Goal: Transaction & Acquisition: Purchase product/service

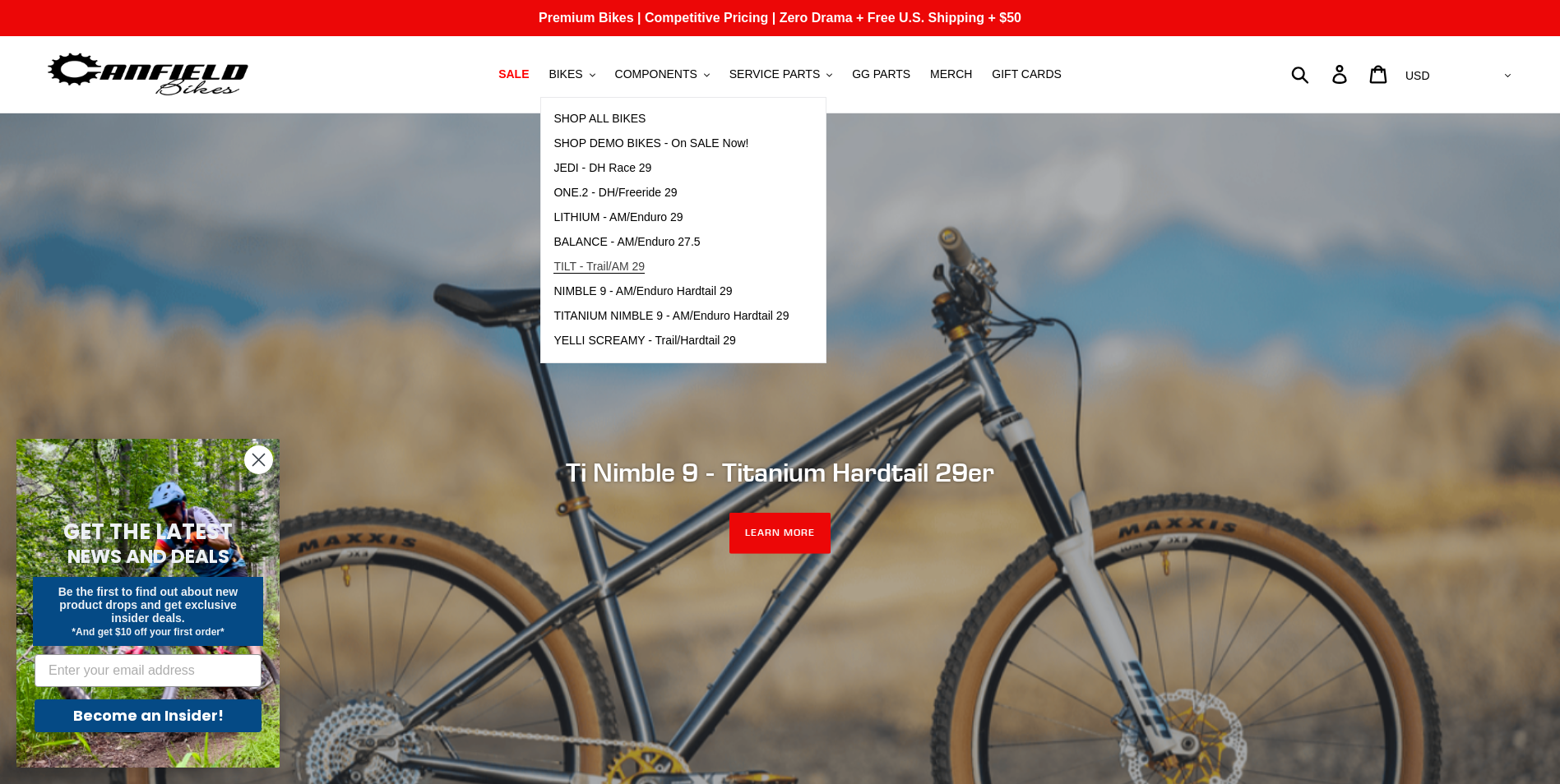
click at [639, 265] on span "TILT - Trail/AM 29" at bounding box center [599, 267] width 91 height 14
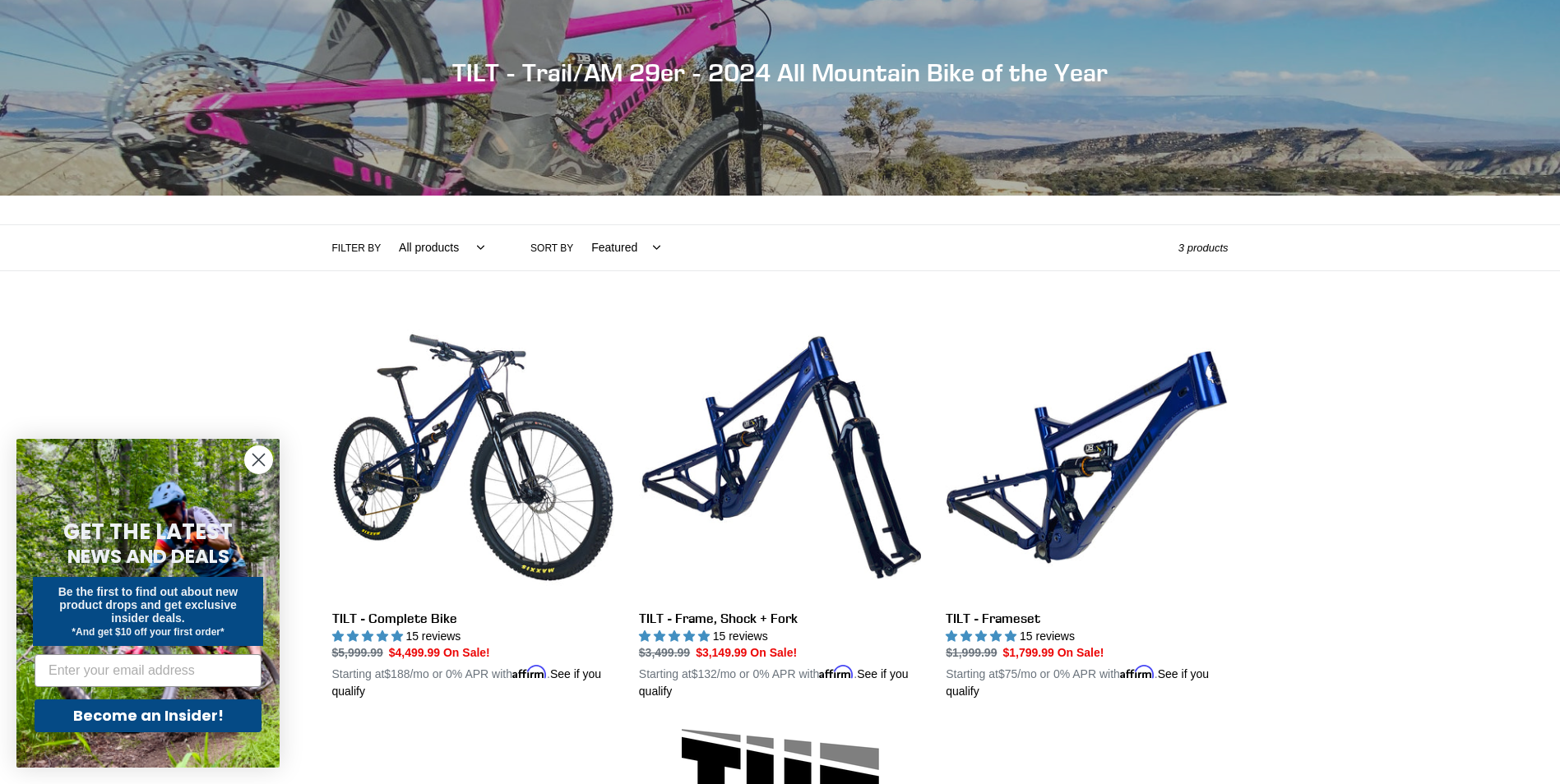
scroll to position [247, 0]
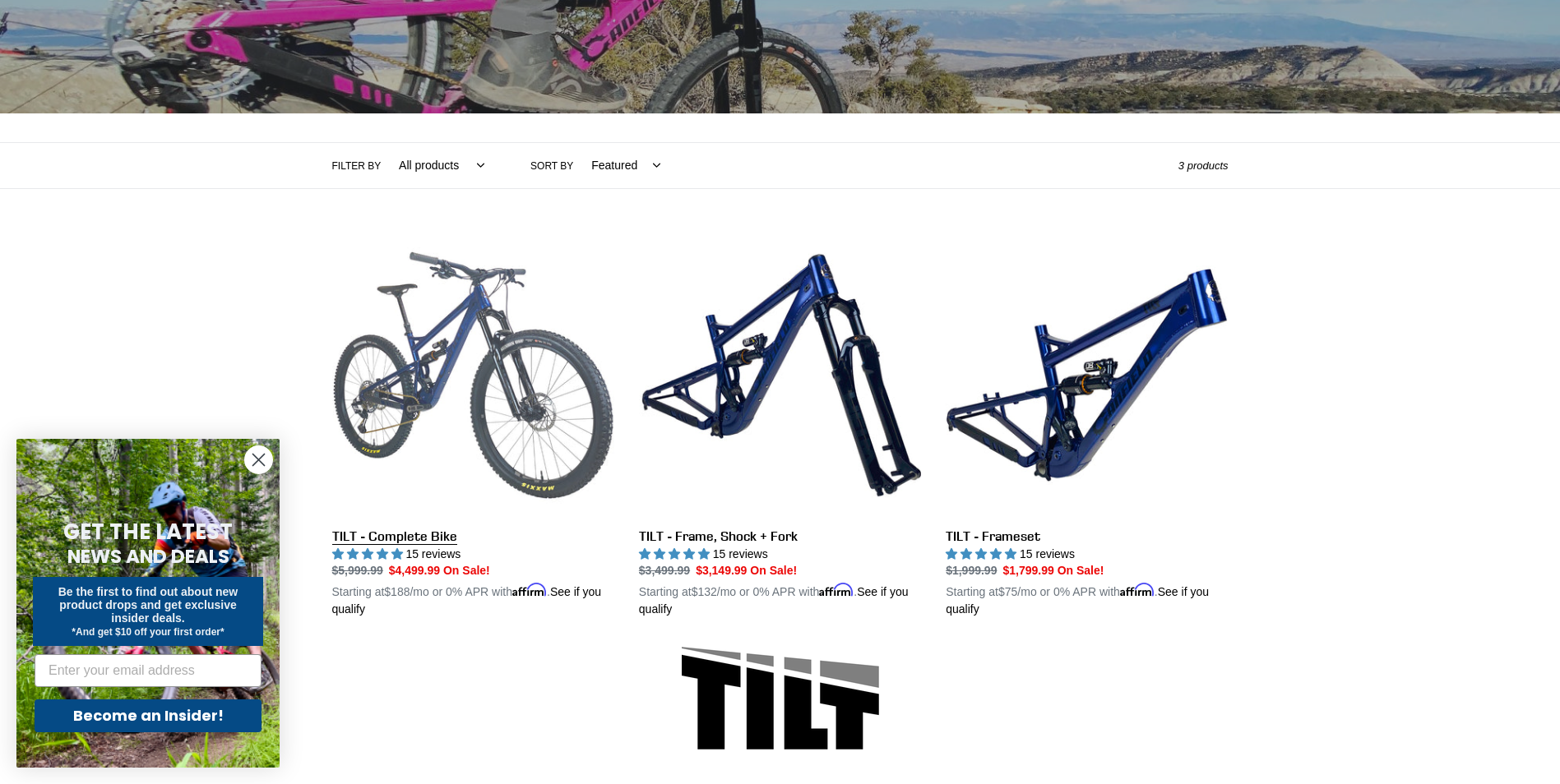
click at [444, 376] on link "TILT - Complete Bike" at bounding box center [473, 427] width 282 height 385
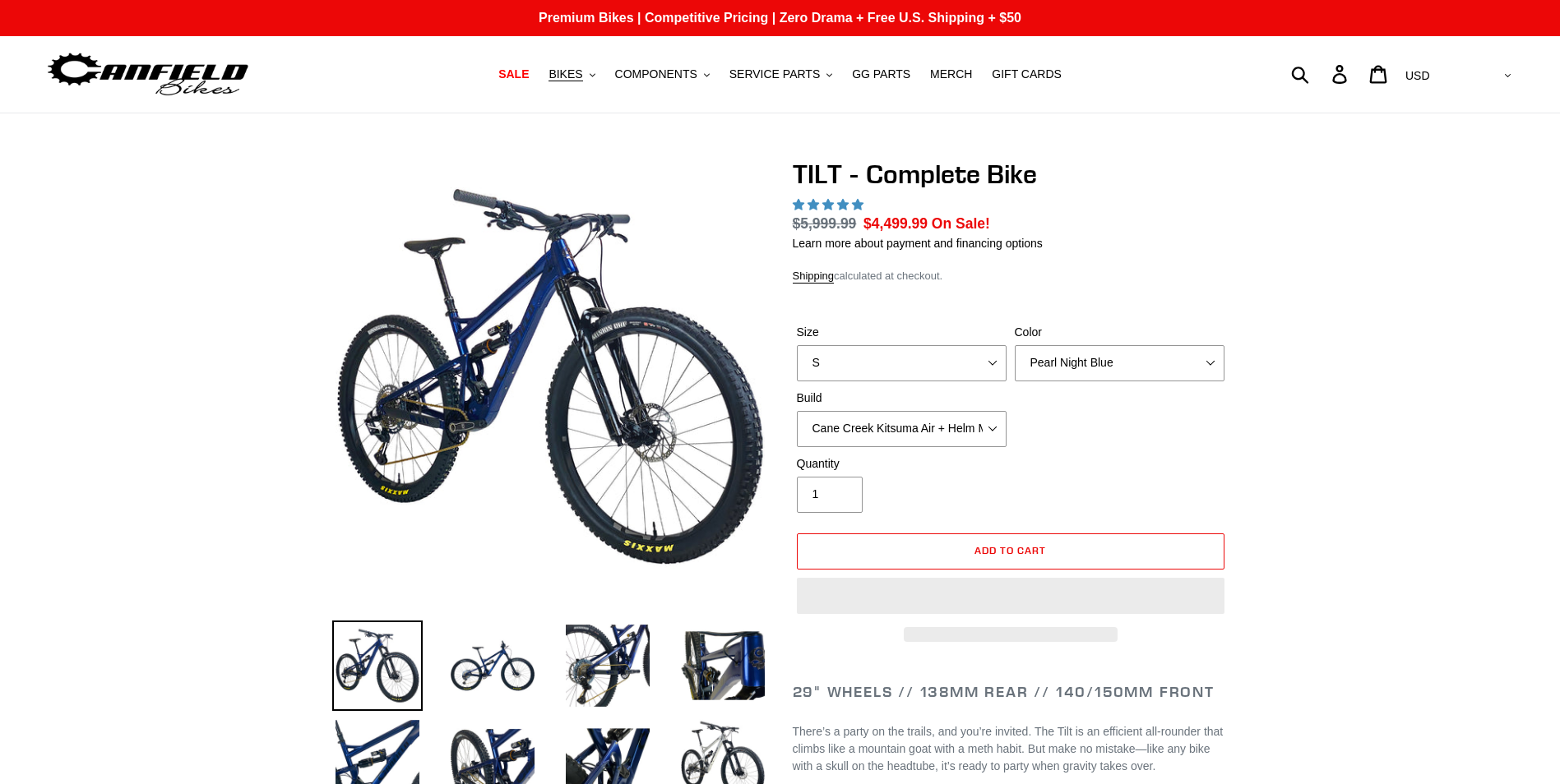
select select "highest-rating"
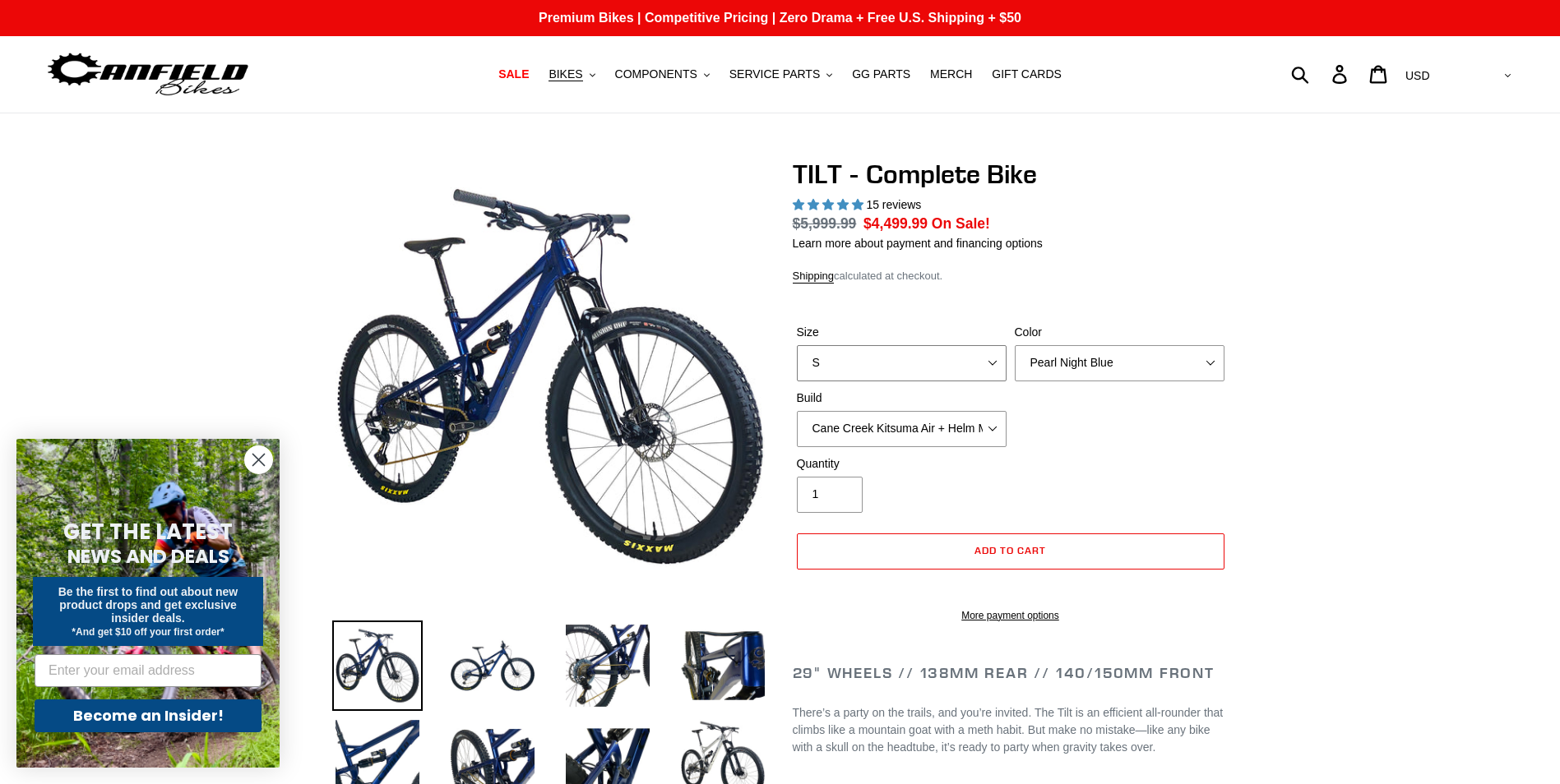
click at [986, 357] on select "S M L" at bounding box center [901, 363] width 210 height 36
select select "L"
click at [797, 345] on select "S M L" at bounding box center [901, 363] width 210 height 36
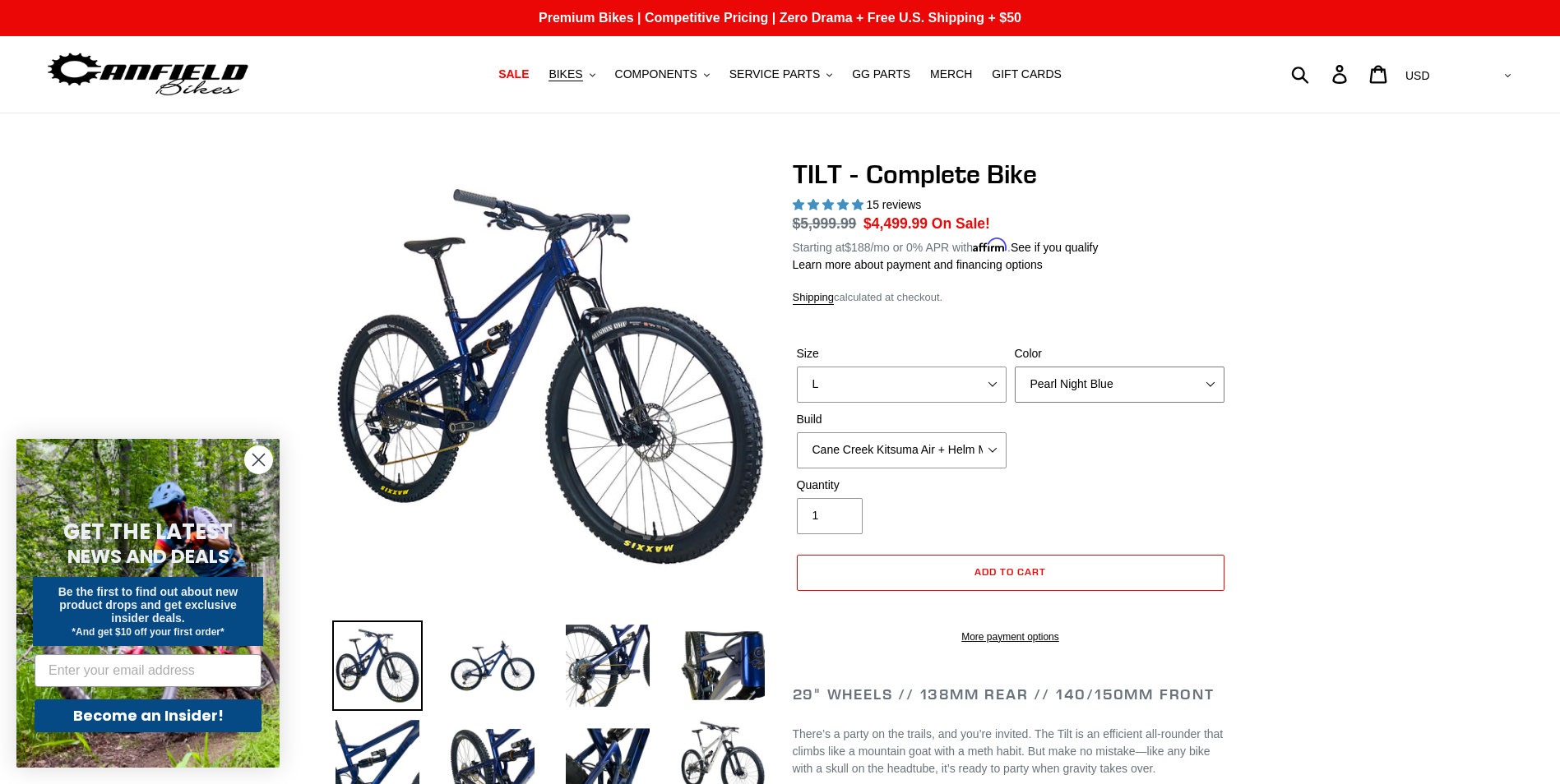
click at [1153, 370] on select "Pearl Night Blue Stealth Silver Raw" at bounding box center [1119, 385] width 210 height 36
select select "Raw"
click at [1015, 367] on select "Pearl Night Blue Stealth Silver Raw" at bounding box center [1119, 385] width 210 height 36
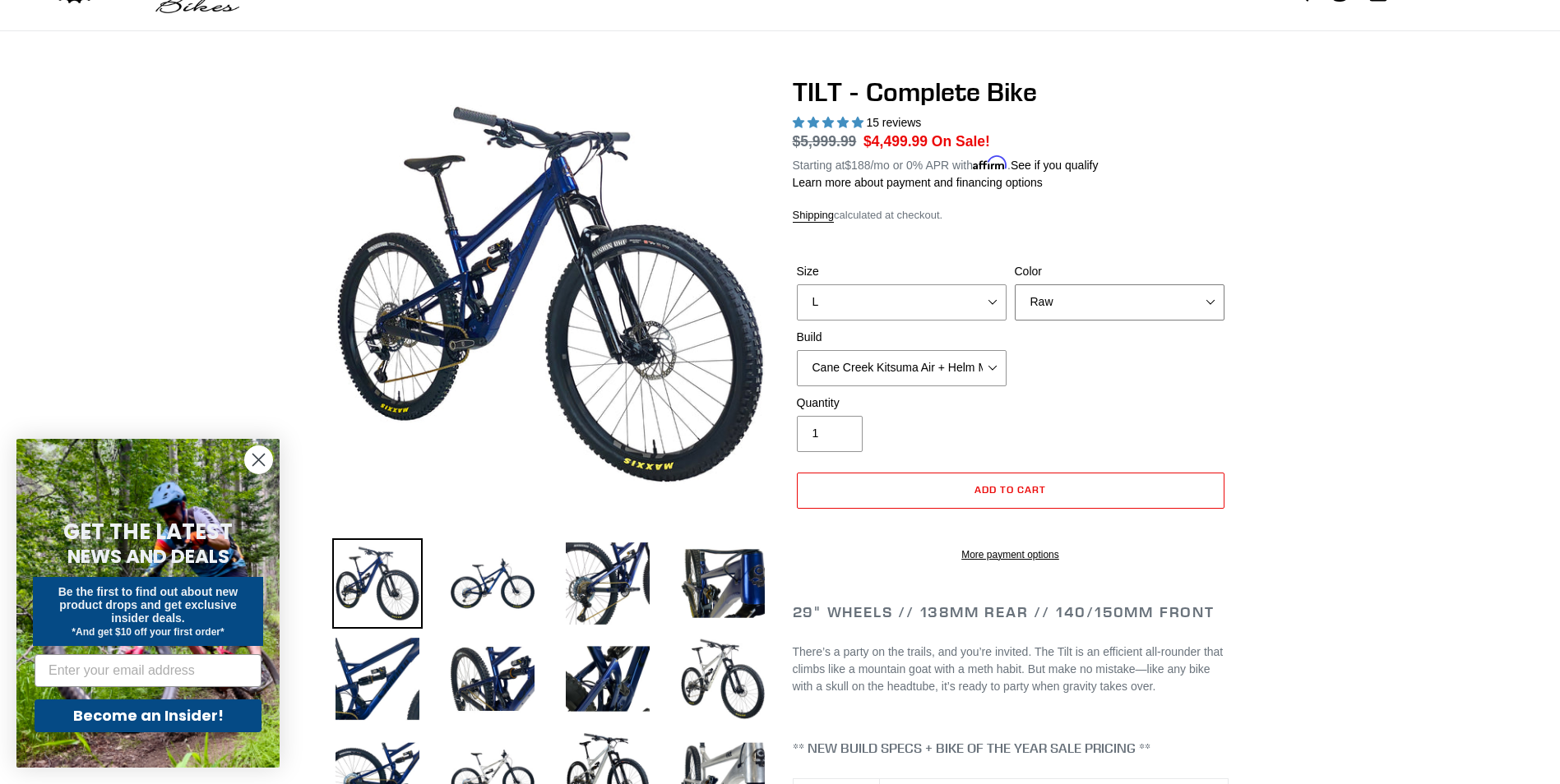
scroll to position [164, 0]
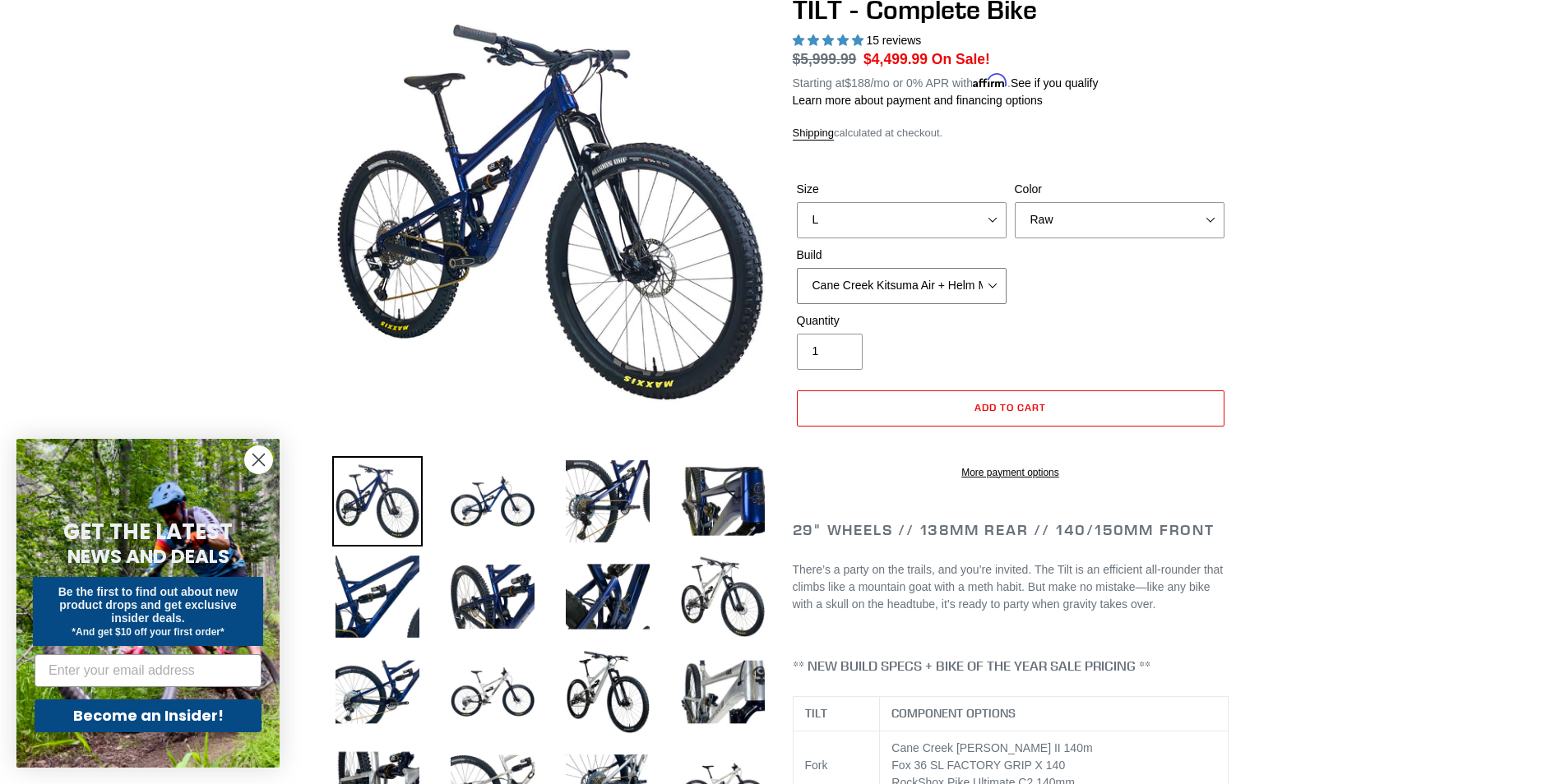
click at [990, 285] on select "Cane Creek Kitsuma Air + Helm MKII 140 + SRAM GX Cane Creek Kitsuma Air + Helm …" at bounding box center [901, 285] width 210 height 36
select select "Cane Creek Kitsuma Air + Helm MKII 140 + Shimano XT"
click at [797, 268] on select "Cane Creek Kitsuma Air + Helm MKII 140 + SRAM GX Cane Creek Kitsuma Air + Helm …" at bounding box center [901, 285] width 210 height 36
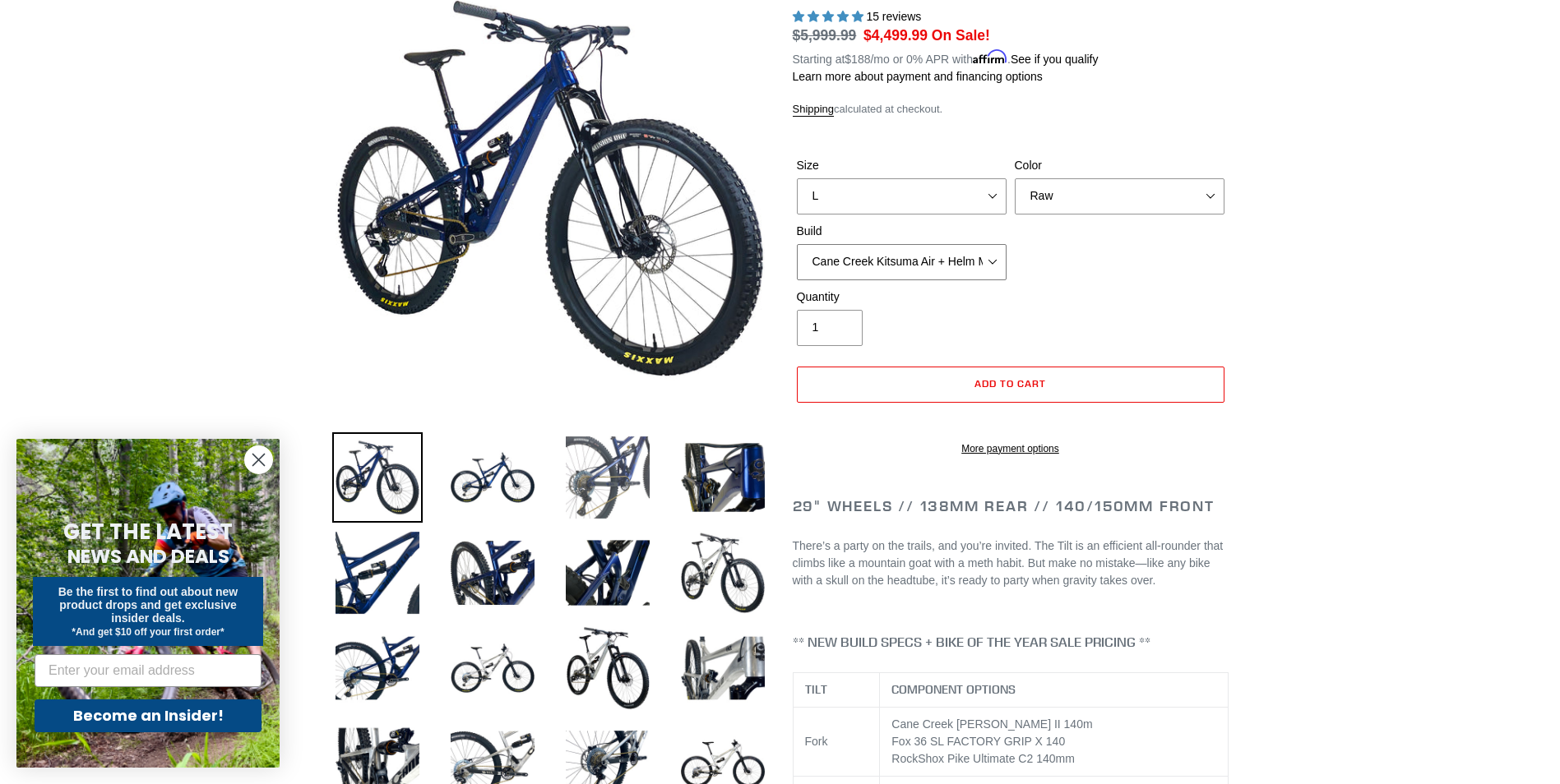
scroll to position [164, 0]
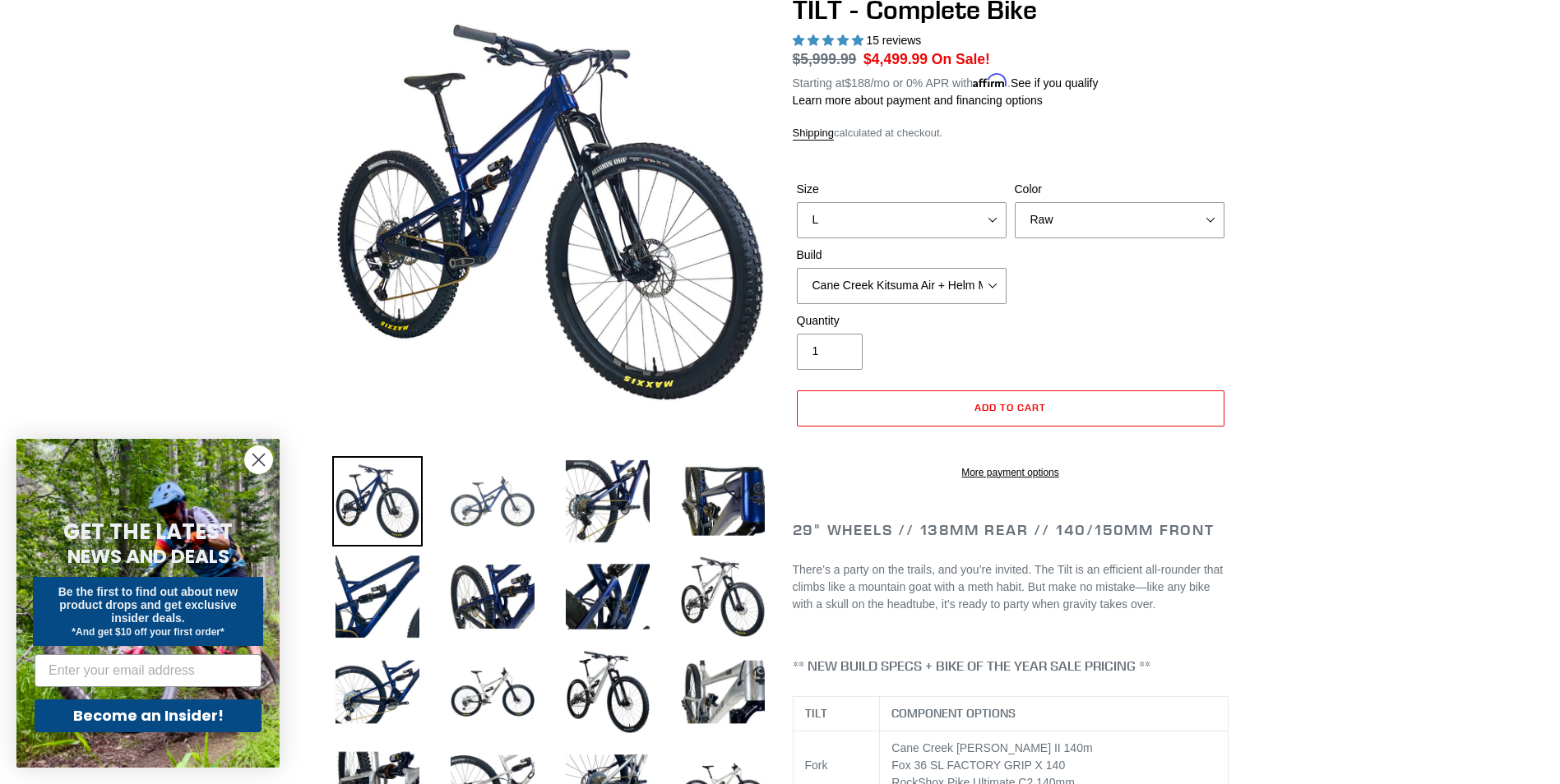
click at [495, 487] on img at bounding box center [492, 501] width 90 height 90
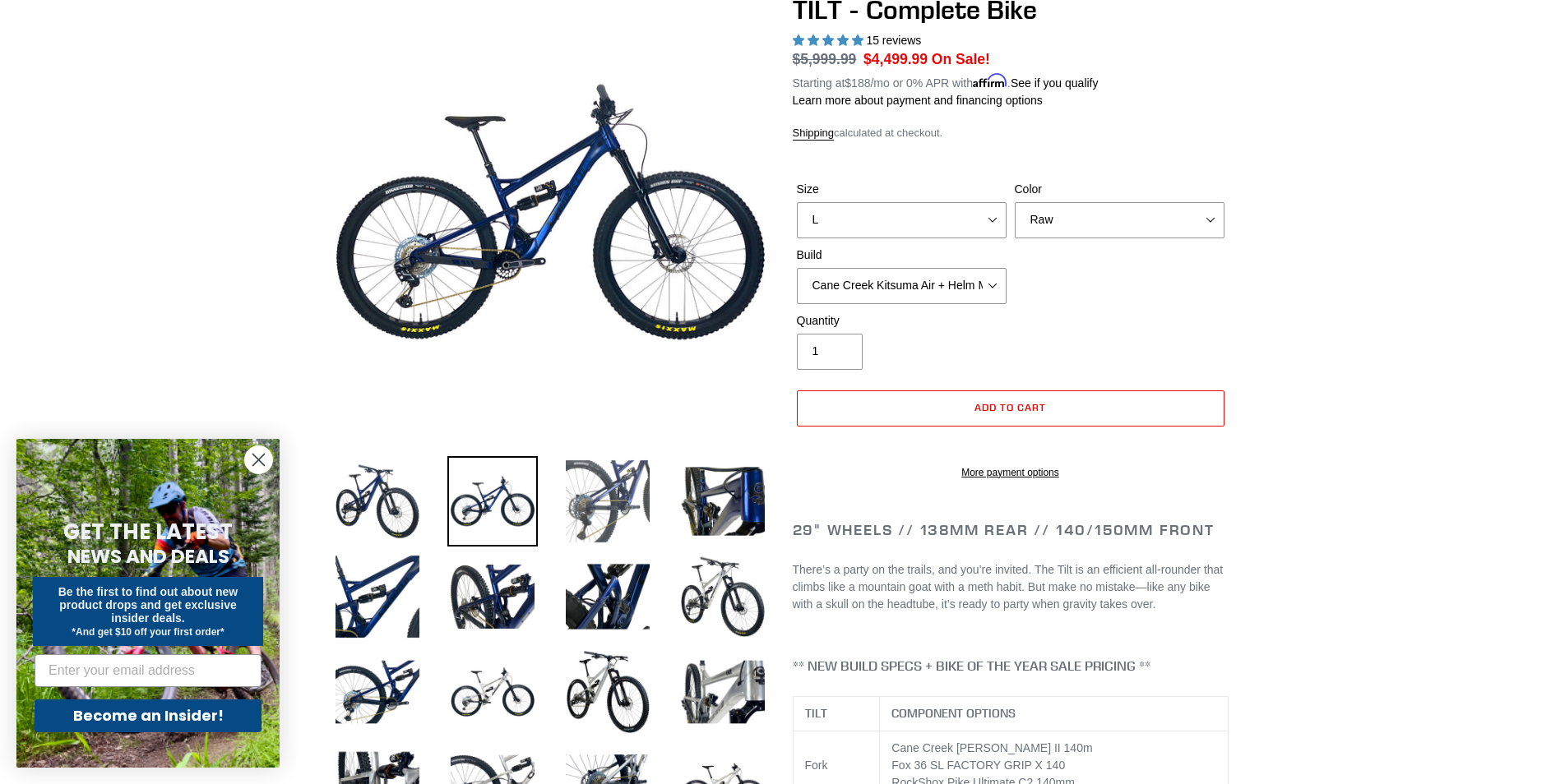
click at [625, 505] on img at bounding box center [607, 501] width 90 height 90
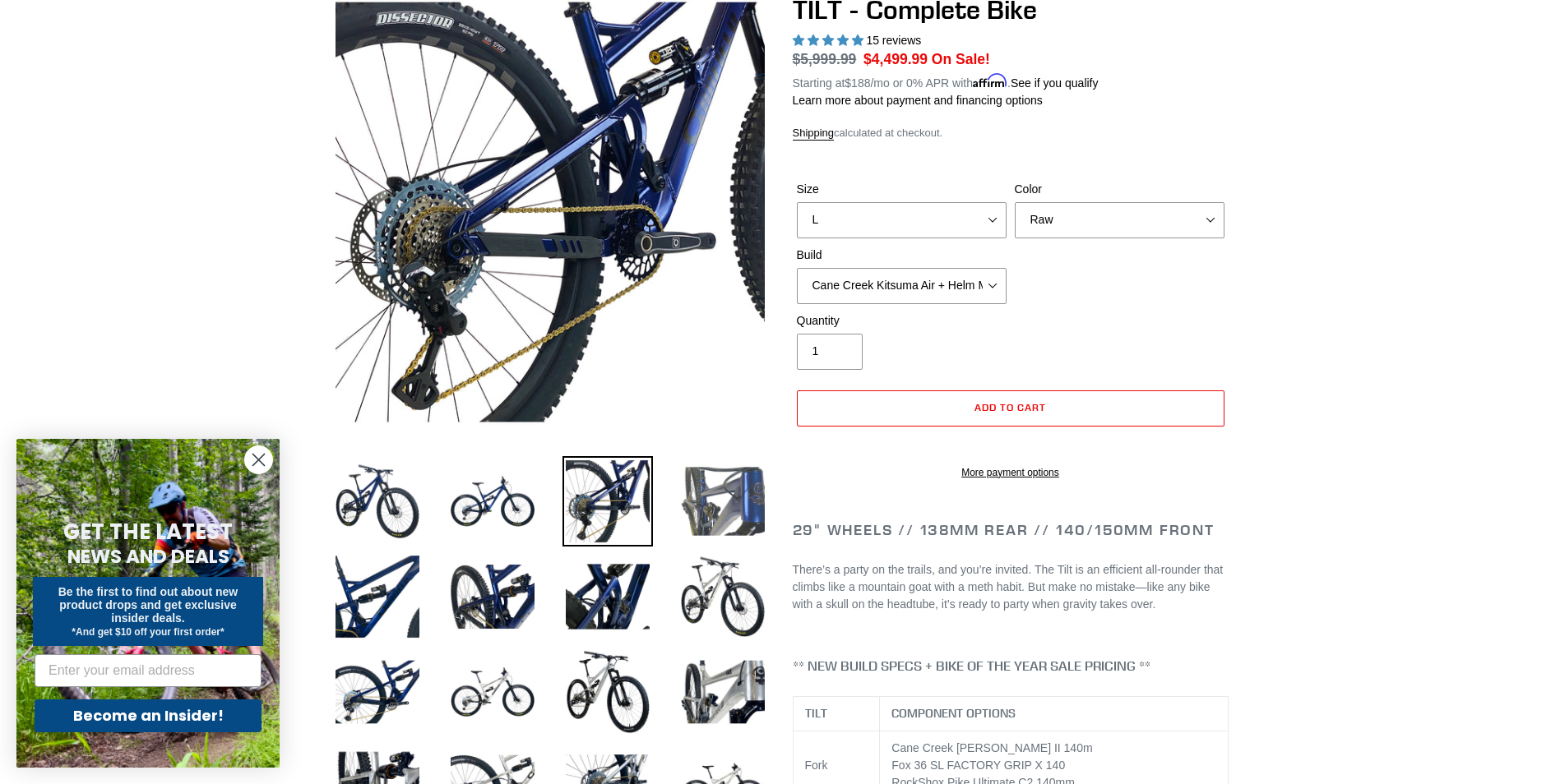
click at [737, 504] on img at bounding box center [722, 501] width 90 height 90
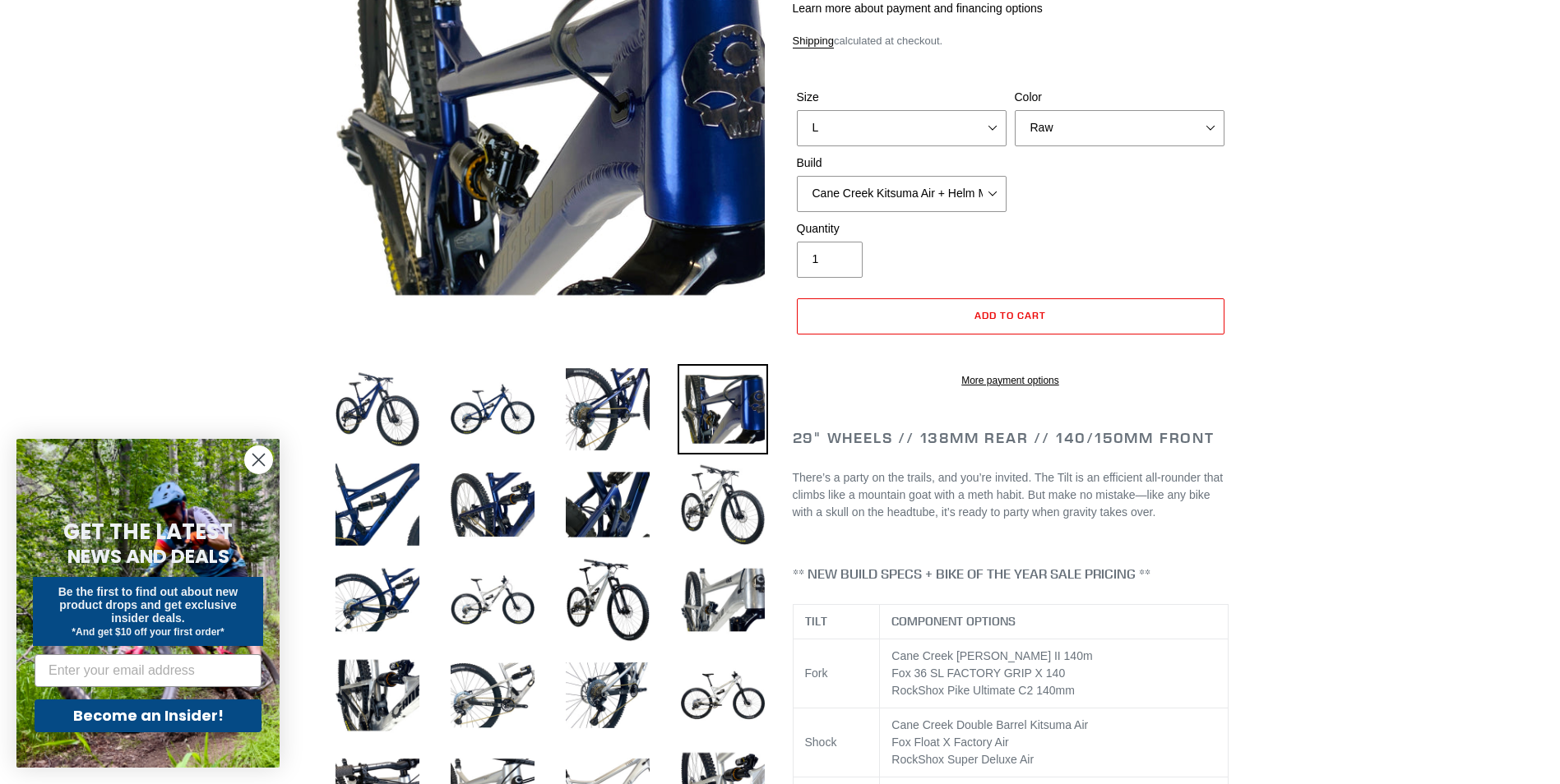
scroll to position [247, 0]
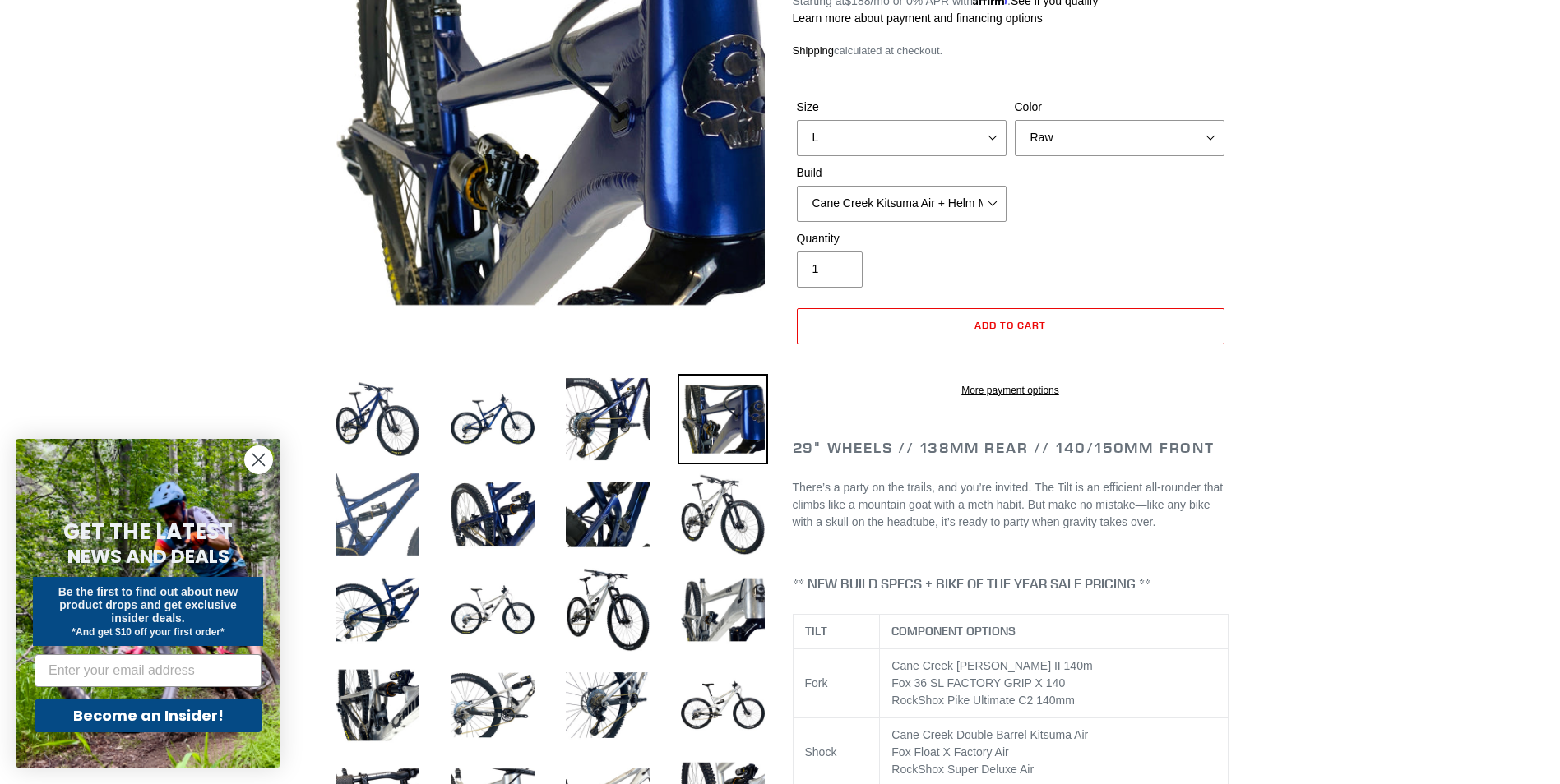
click at [348, 507] on img at bounding box center [377, 514] width 90 height 90
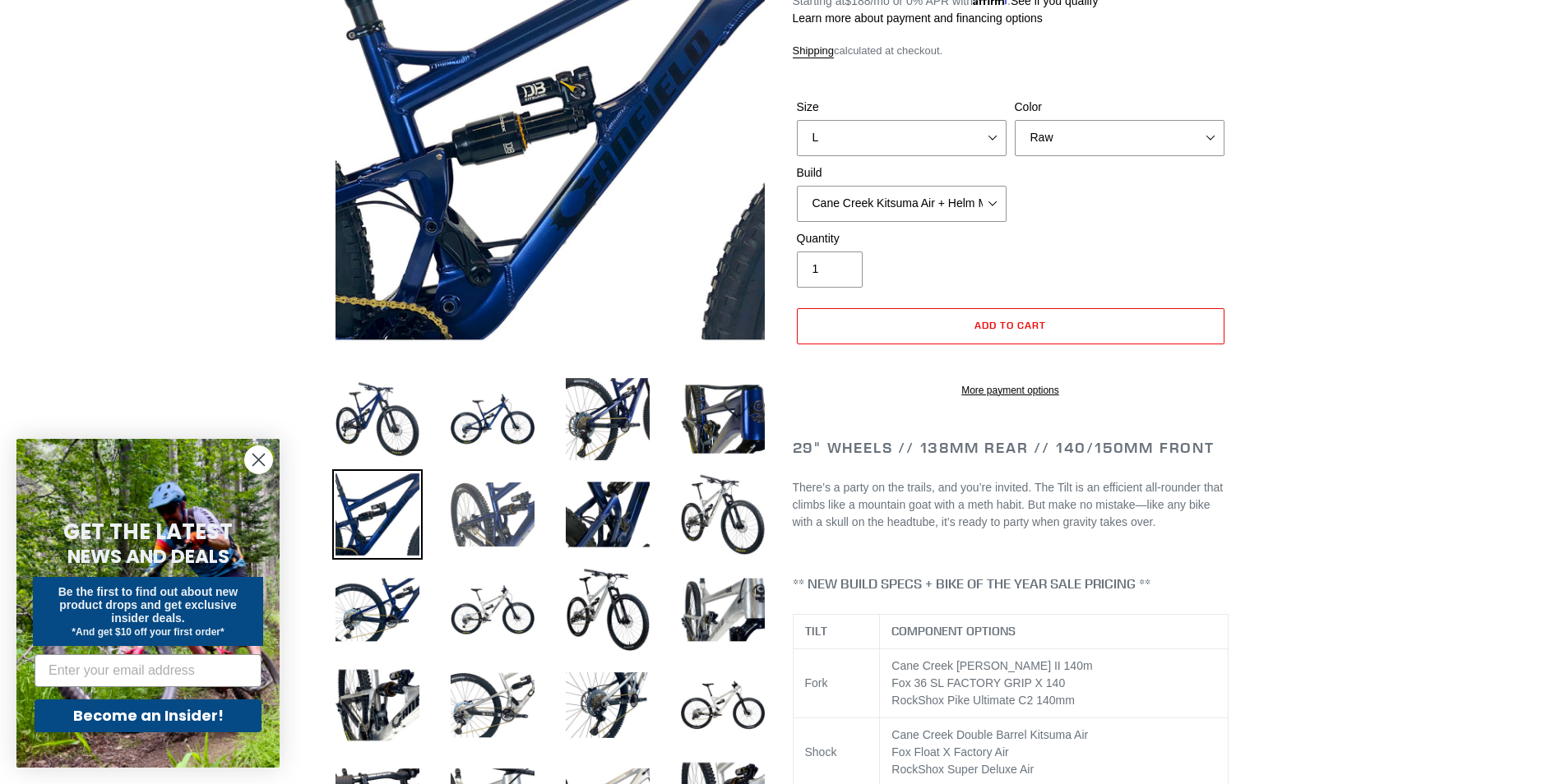
click at [522, 514] on img at bounding box center [492, 514] width 90 height 90
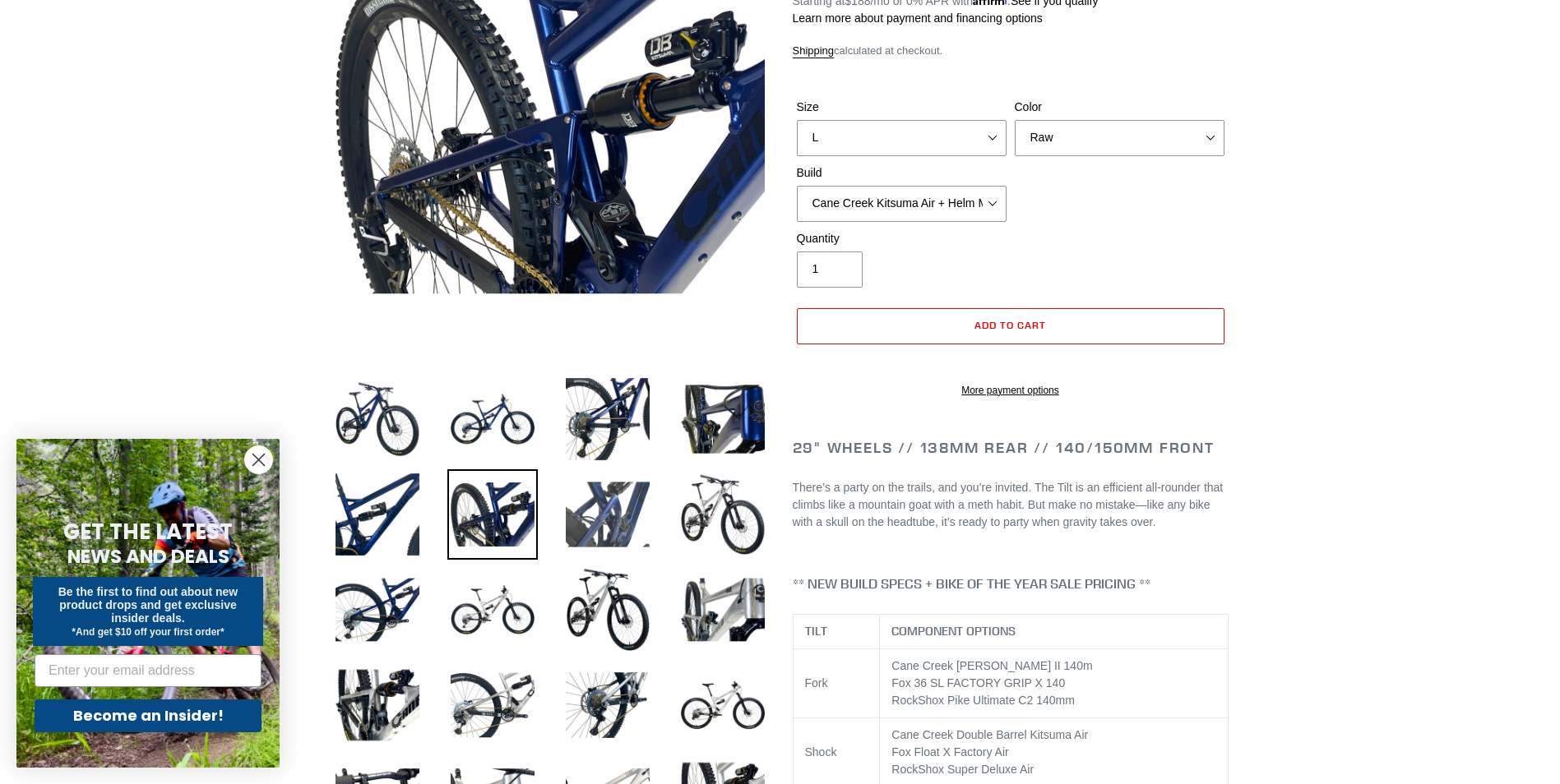
click at [633, 515] on img at bounding box center [607, 514] width 90 height 90
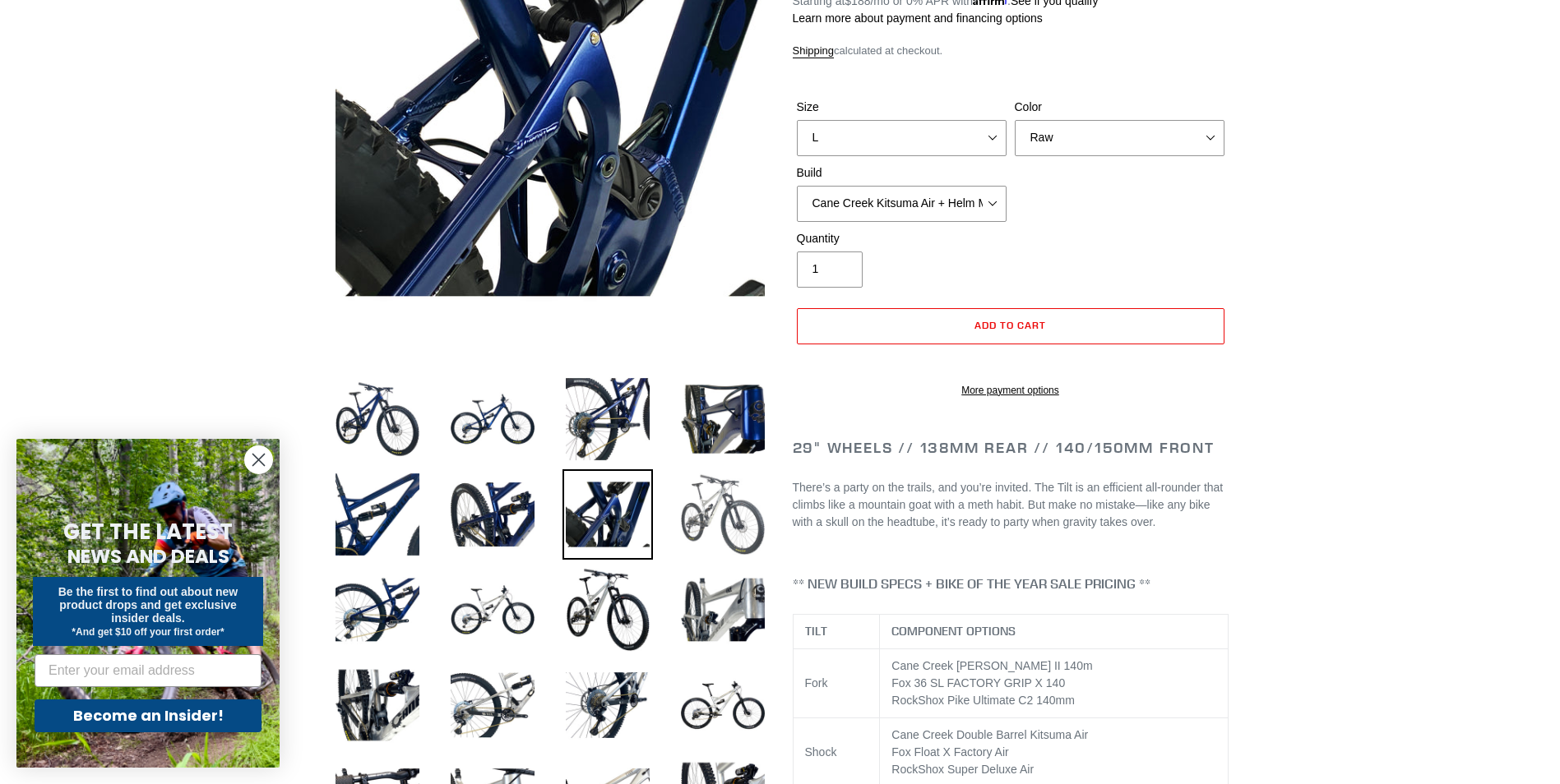
click at [723, 516] on img at bounding box center [722, 514] width 90 height 90
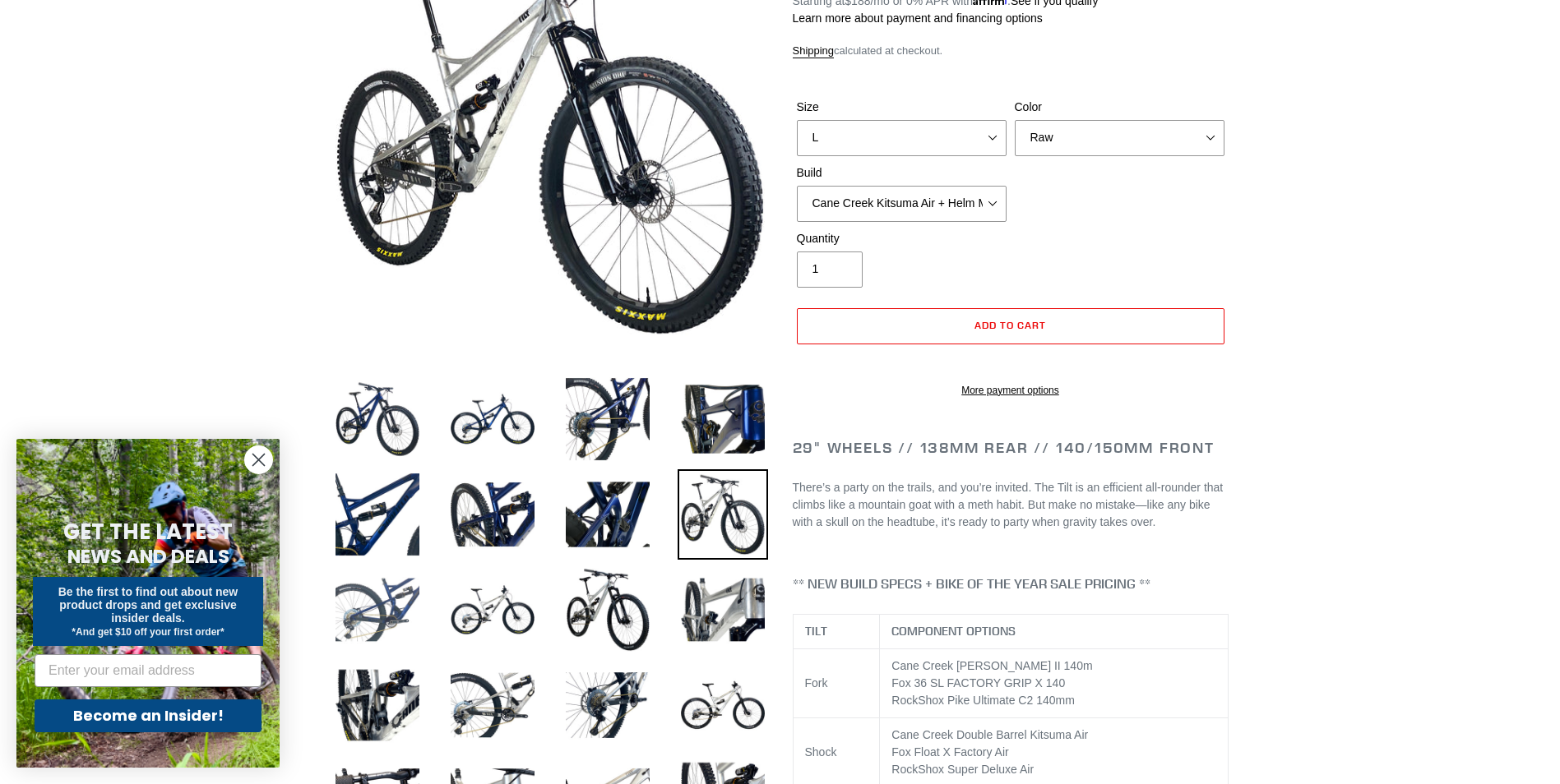
click at [375, 600] on img at bounding box center [377, 609] width 90 height 90
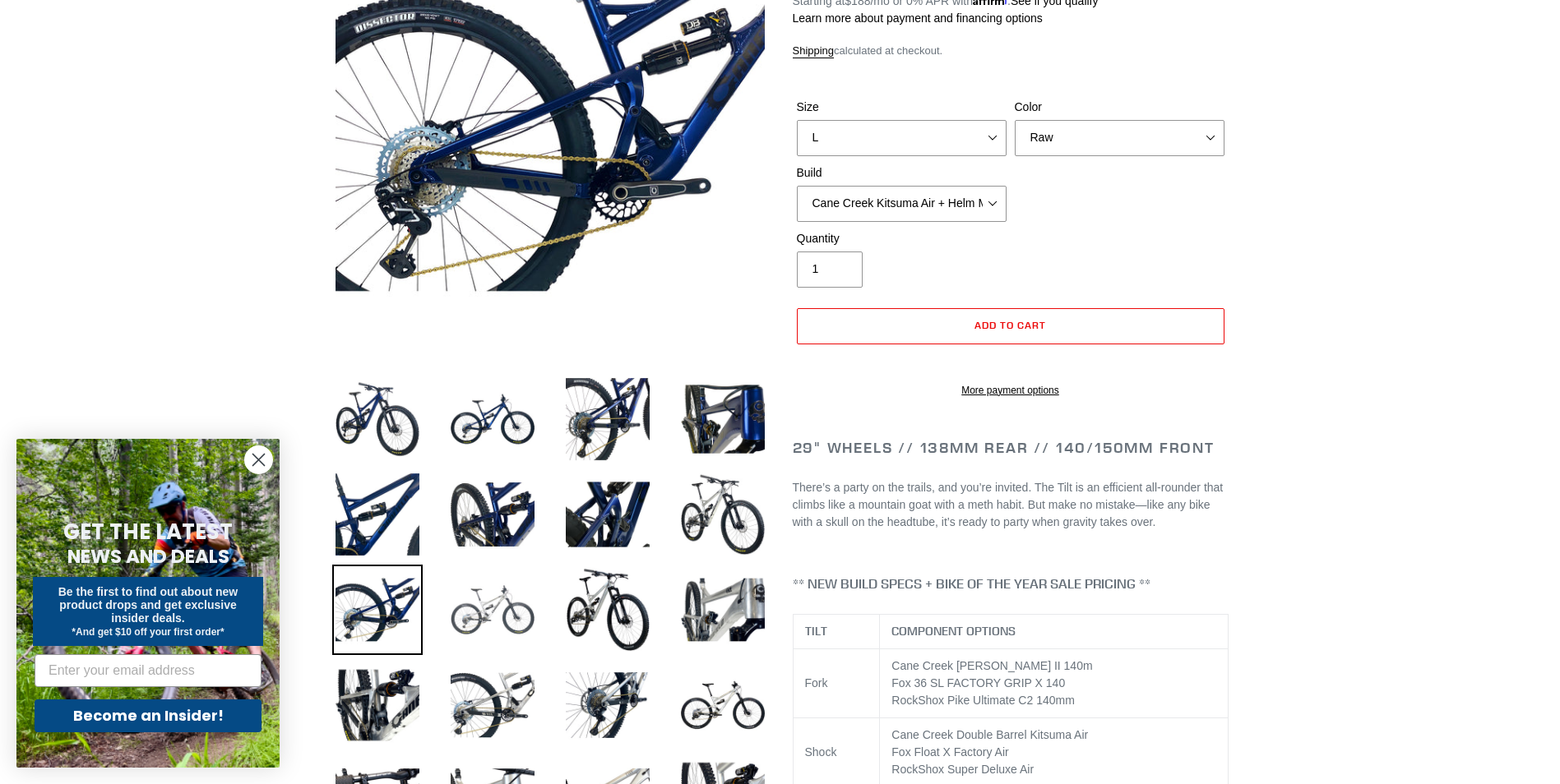
click at [495, 603] on img at bounding box center [492, 609] width 90 height 90
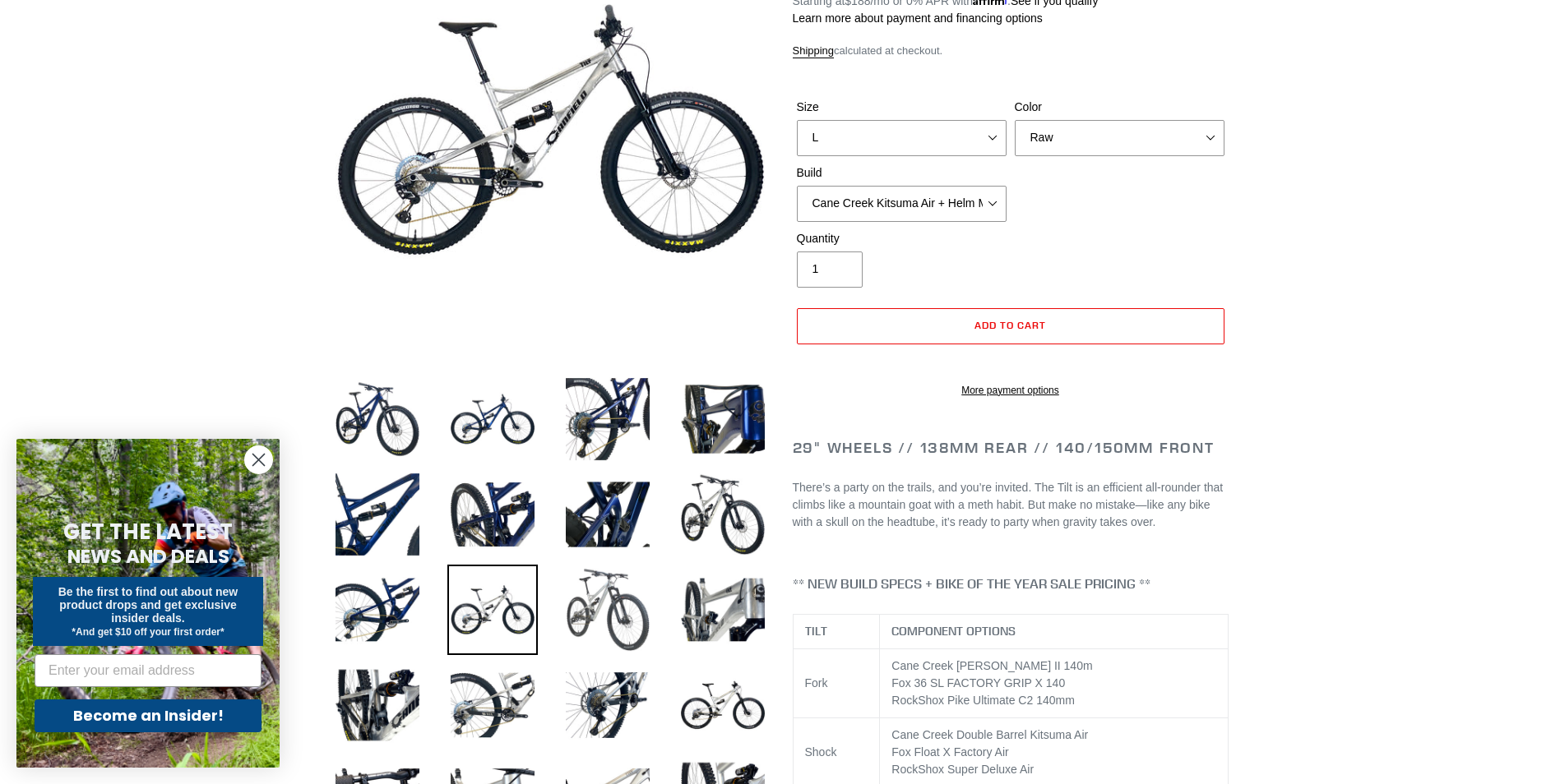
click at [603, 603] on img at bounding box center [607, 609] width 90 height 90
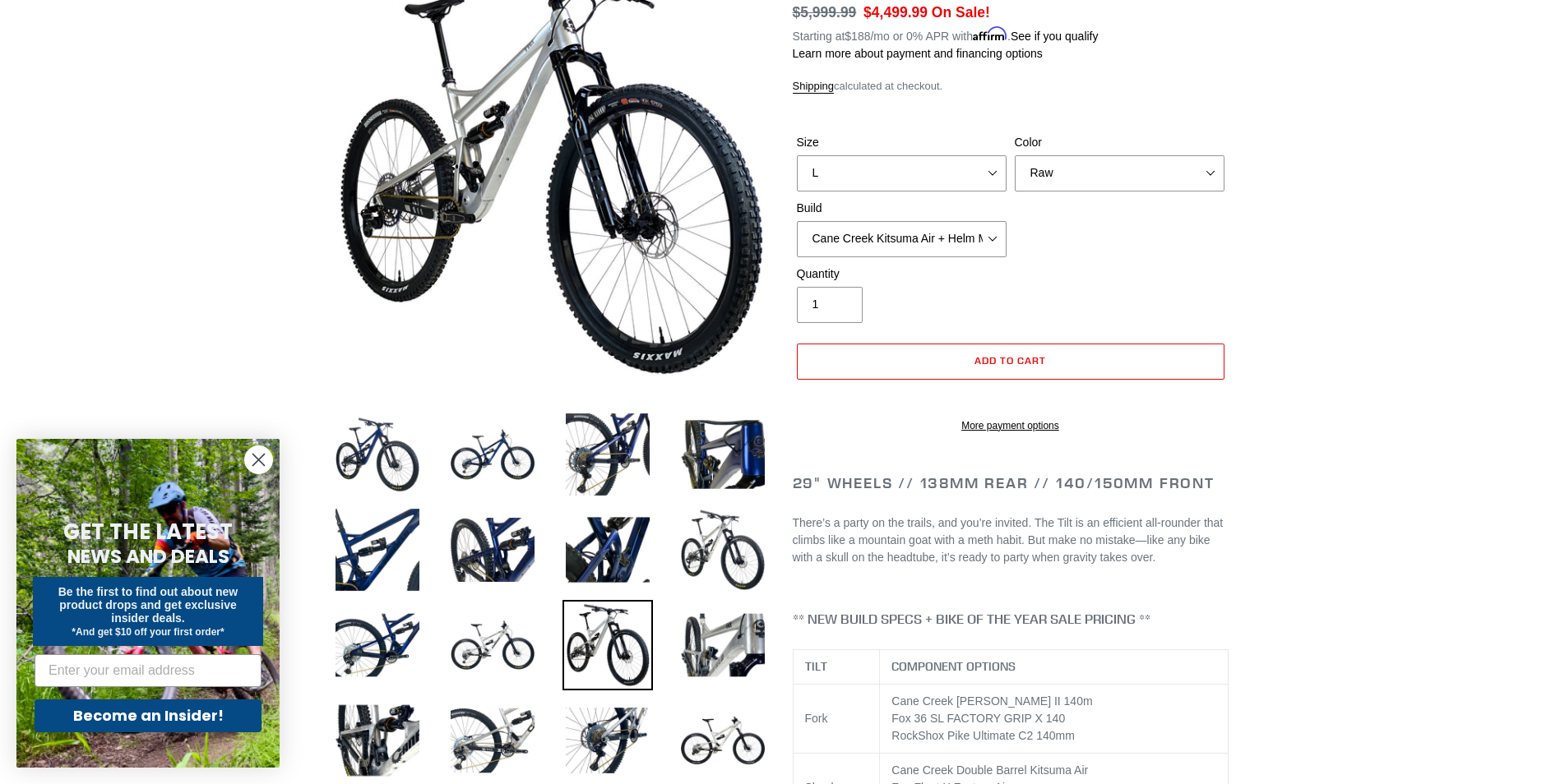
scroll to position [328, 0]
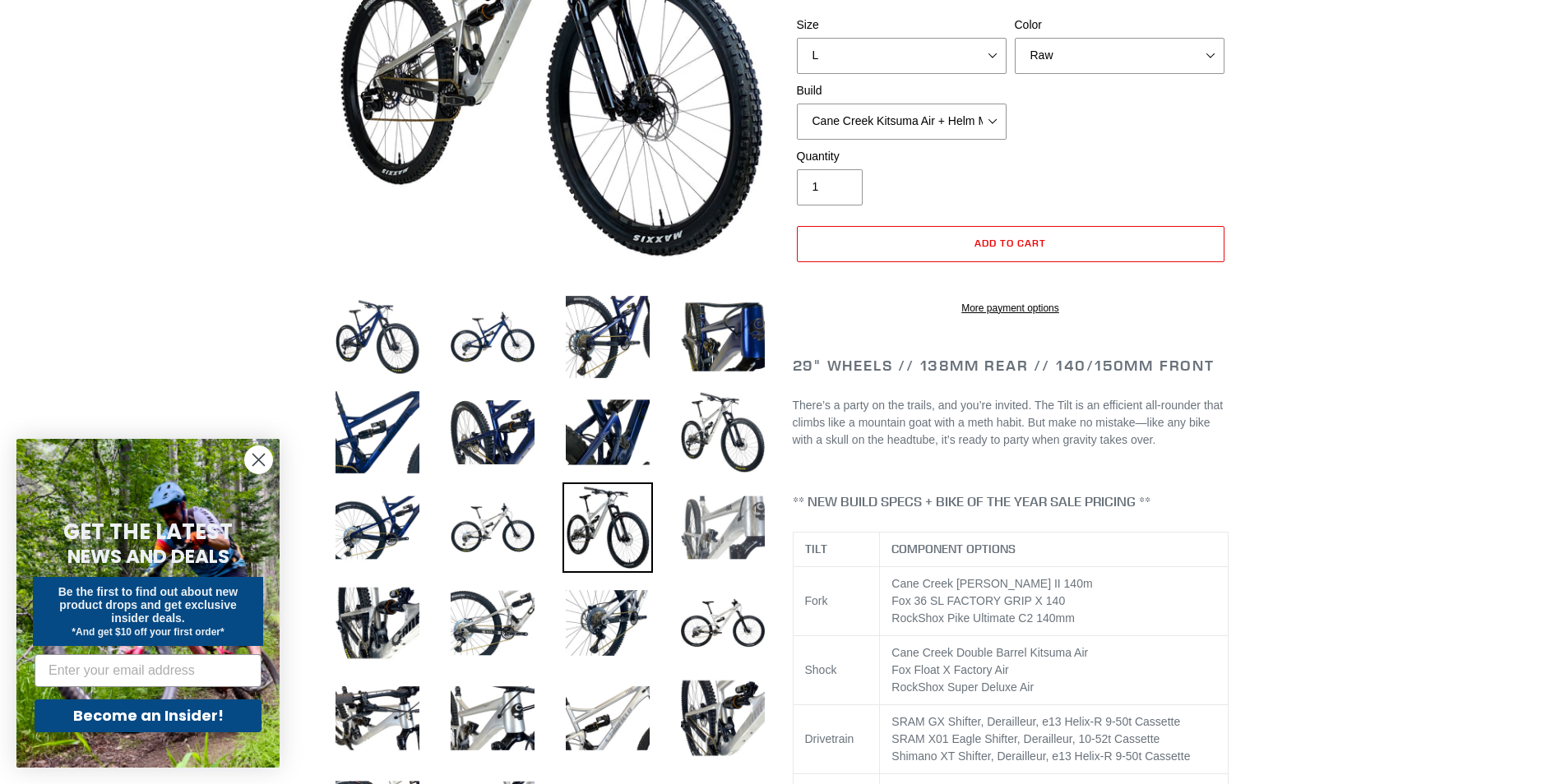
click at [731, 524] on img at bounding box center [722, 528] width 90 height 90
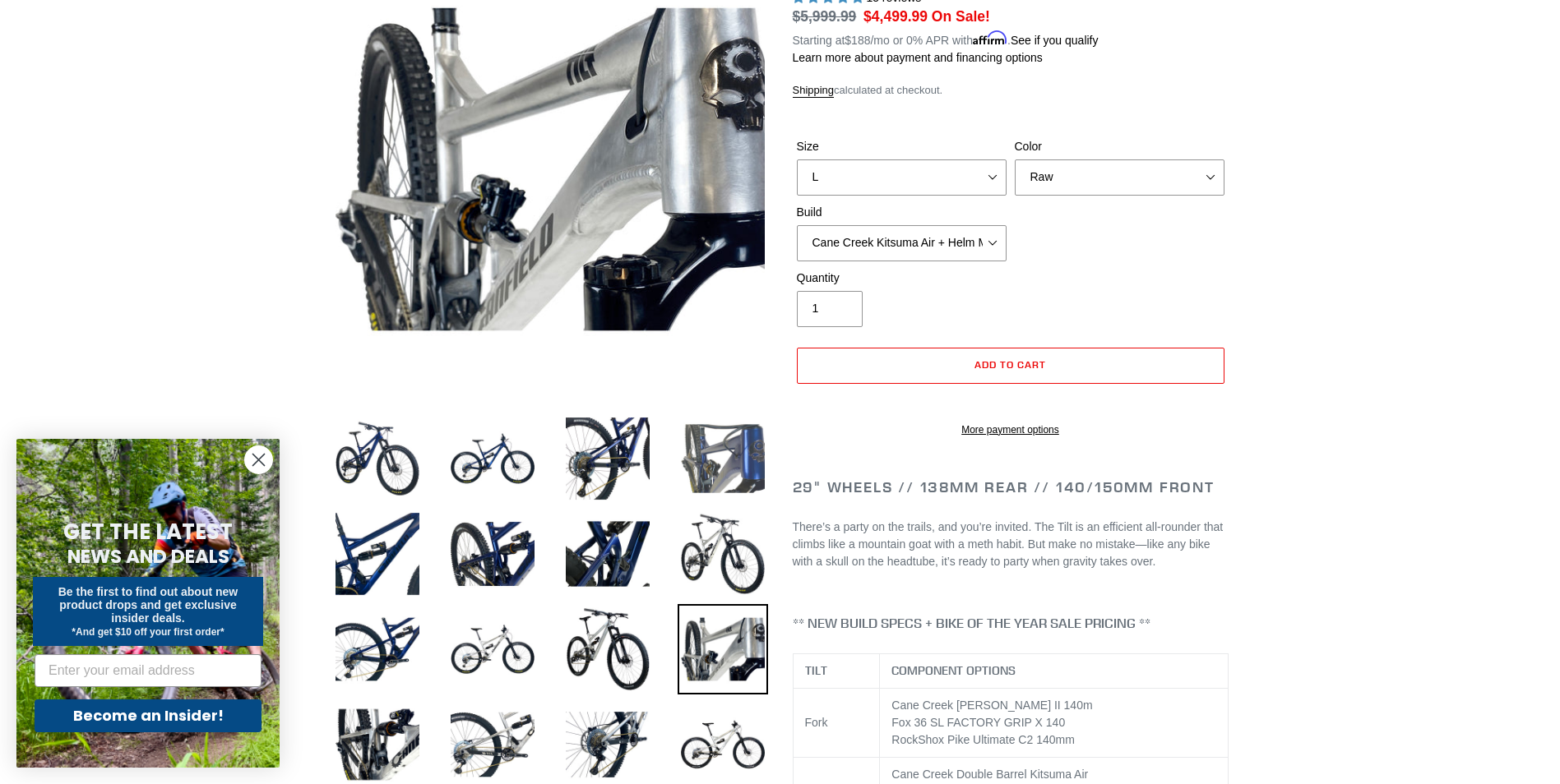
scroll to position [247, 0]
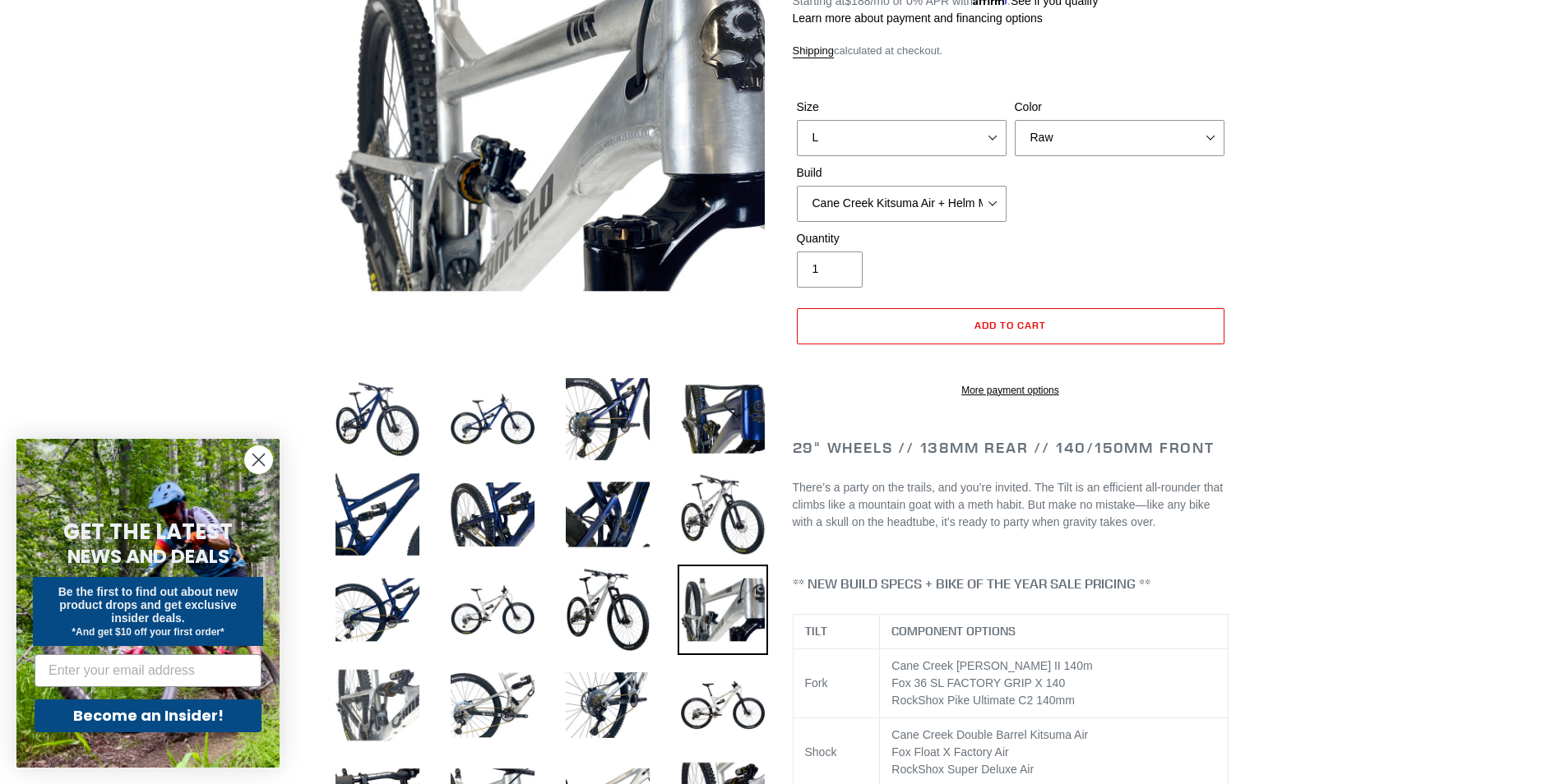
click at [363, 687] on img at bounding box center [377, 705] width 90 height 90
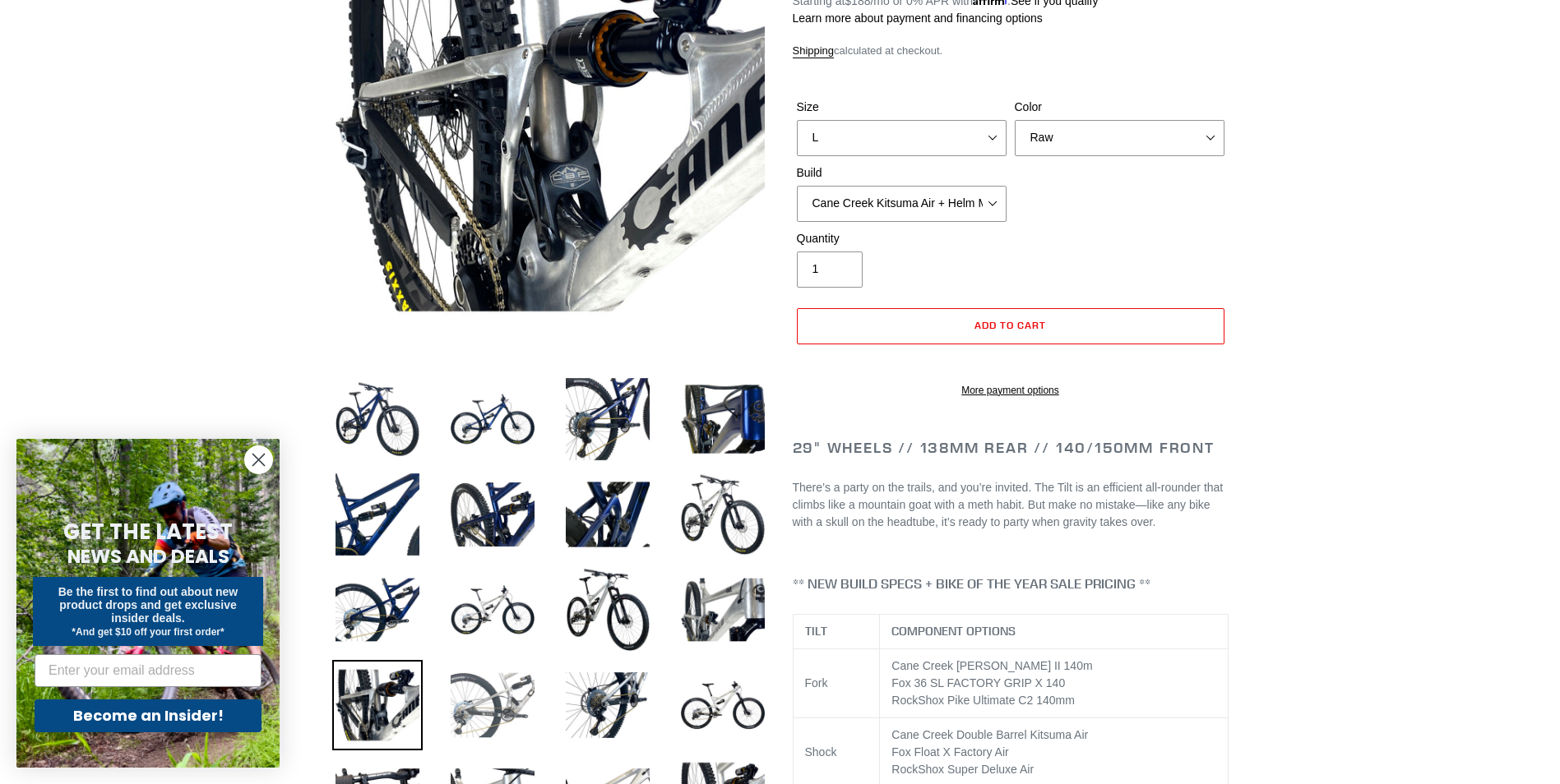
click at [484, 714] on img at bounding box center [492, 705] width 90 height 90
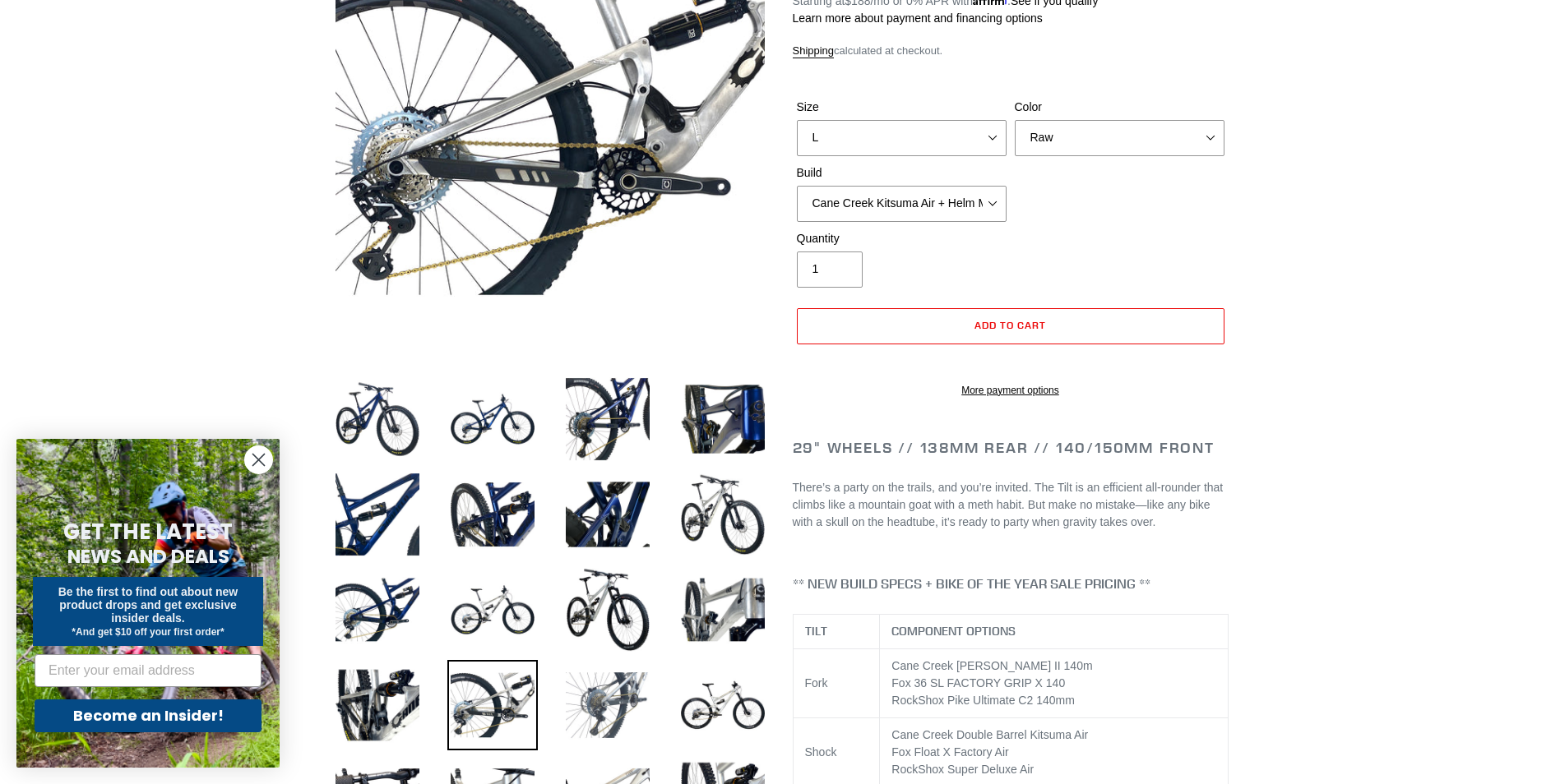
click at [603, 715] on img at bounding box center [607, 705] width 90 height 90
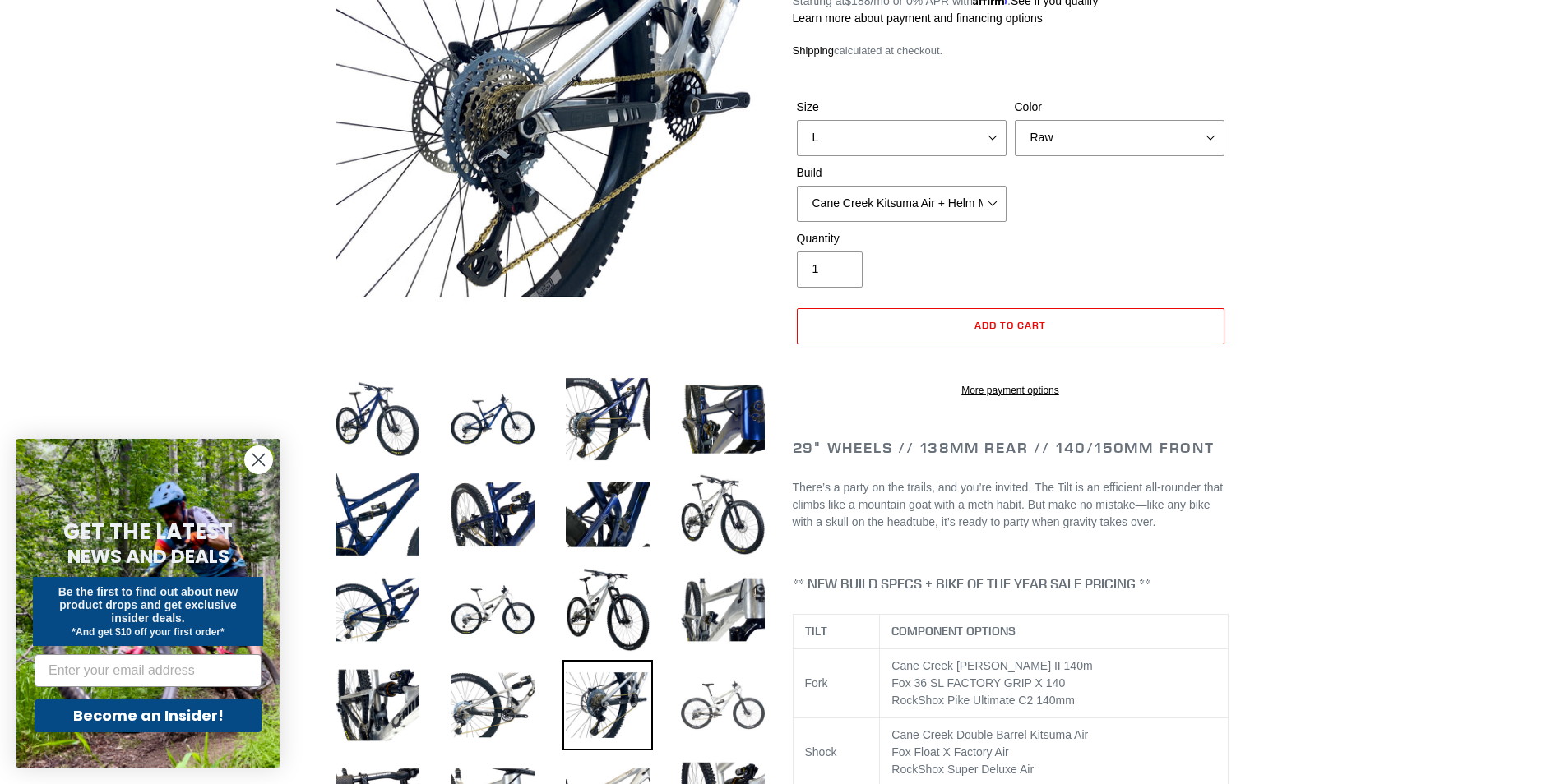
click at [724, 715] on img at bounding box center [722, 705] width 90 height 90
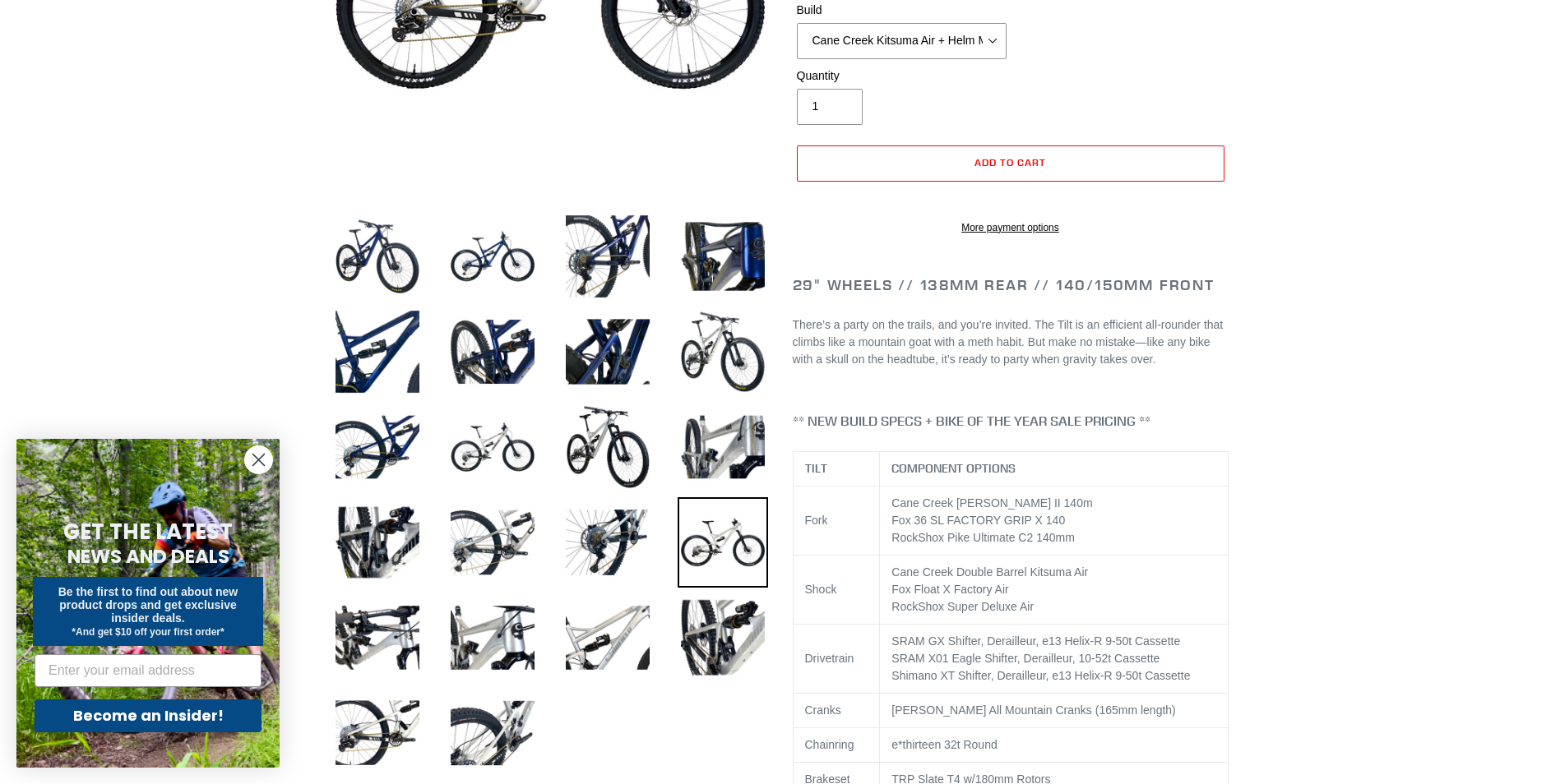
scroll to position [411, 0]
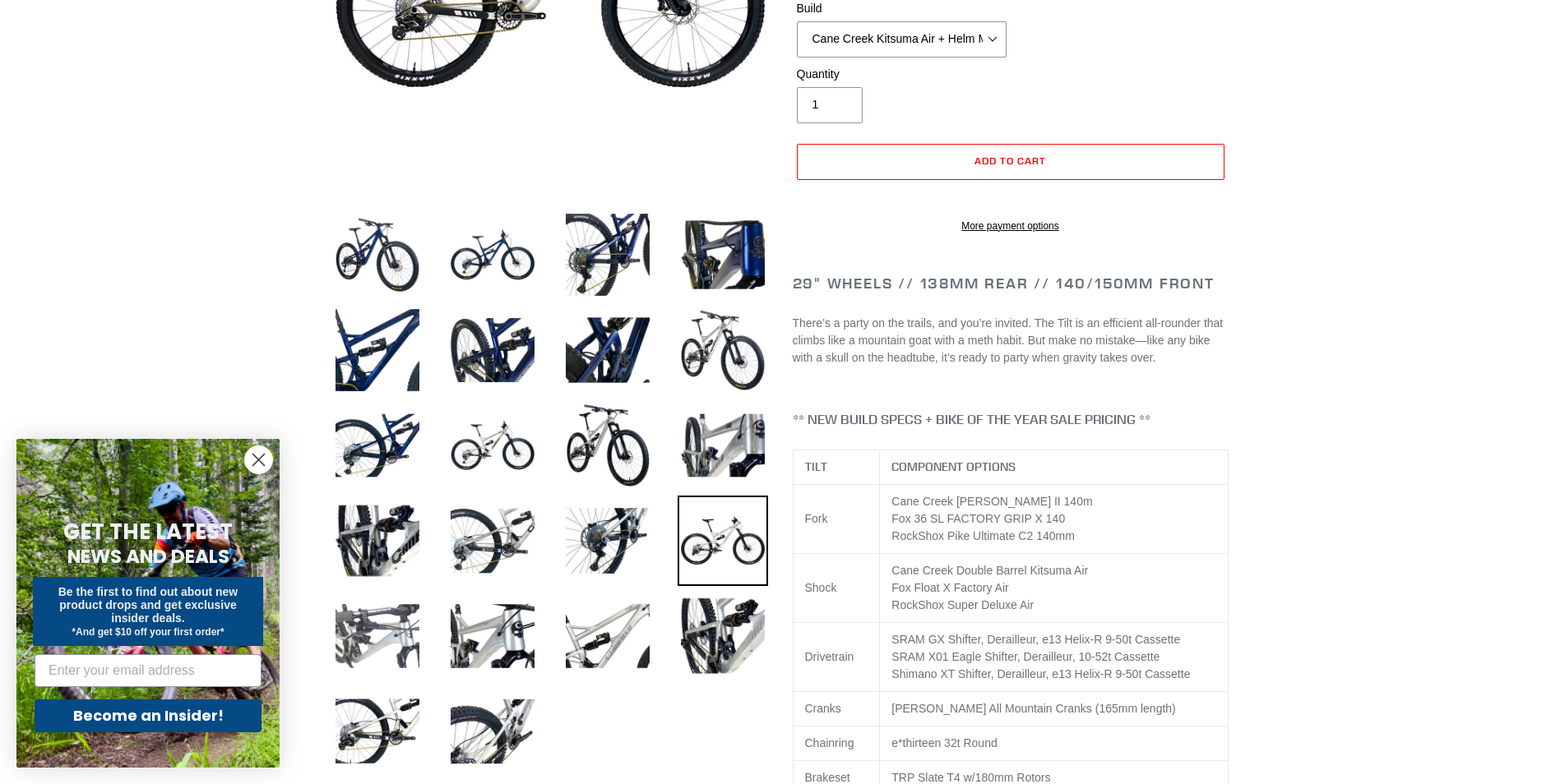
click at [372, 637] on img at bounding box center [377, 636] width 90 height 90
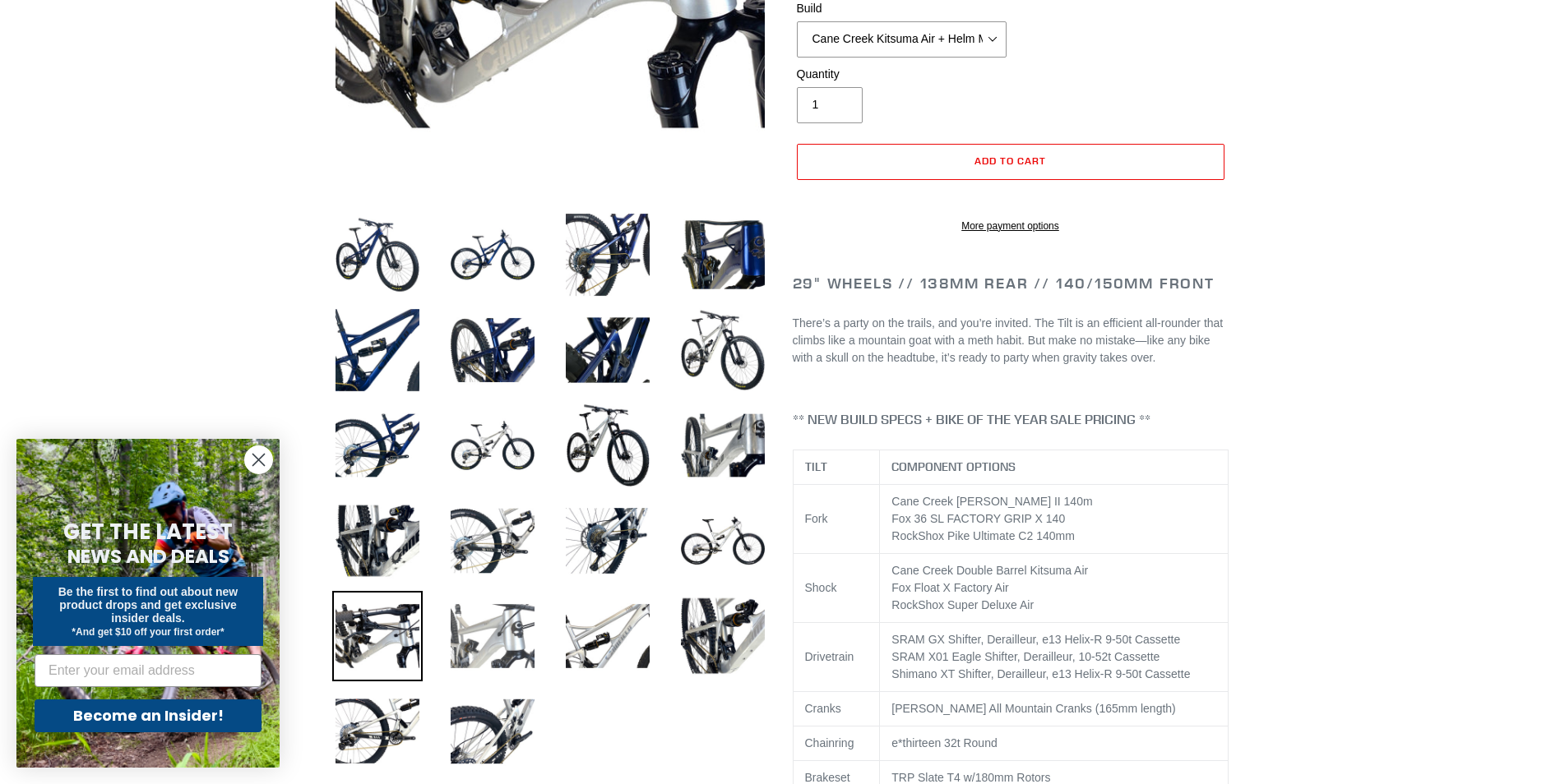
click at [490, 629] on img at bounding box center [492, 636] width 90 height 90
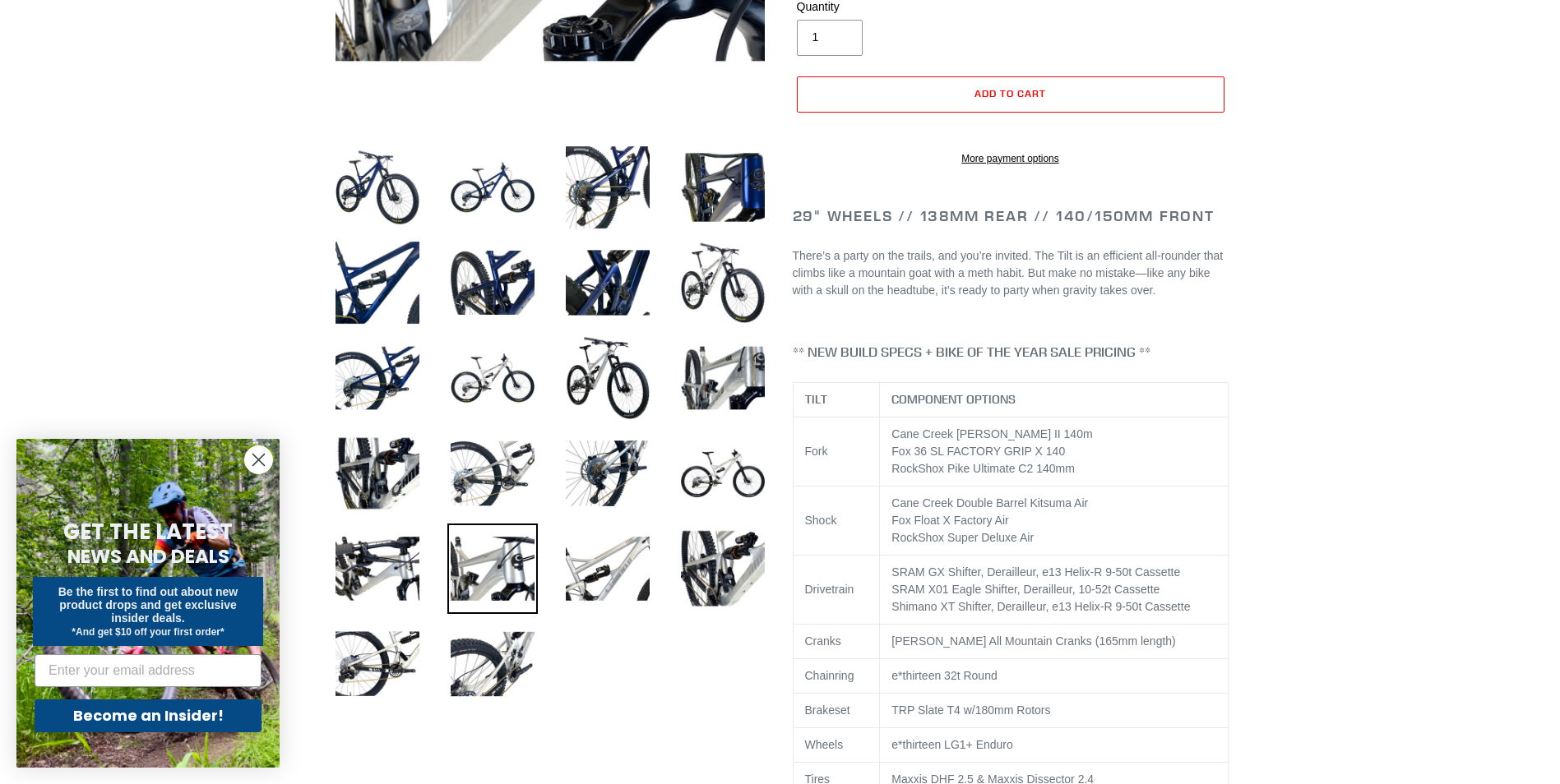
scroll to position [493, 0]
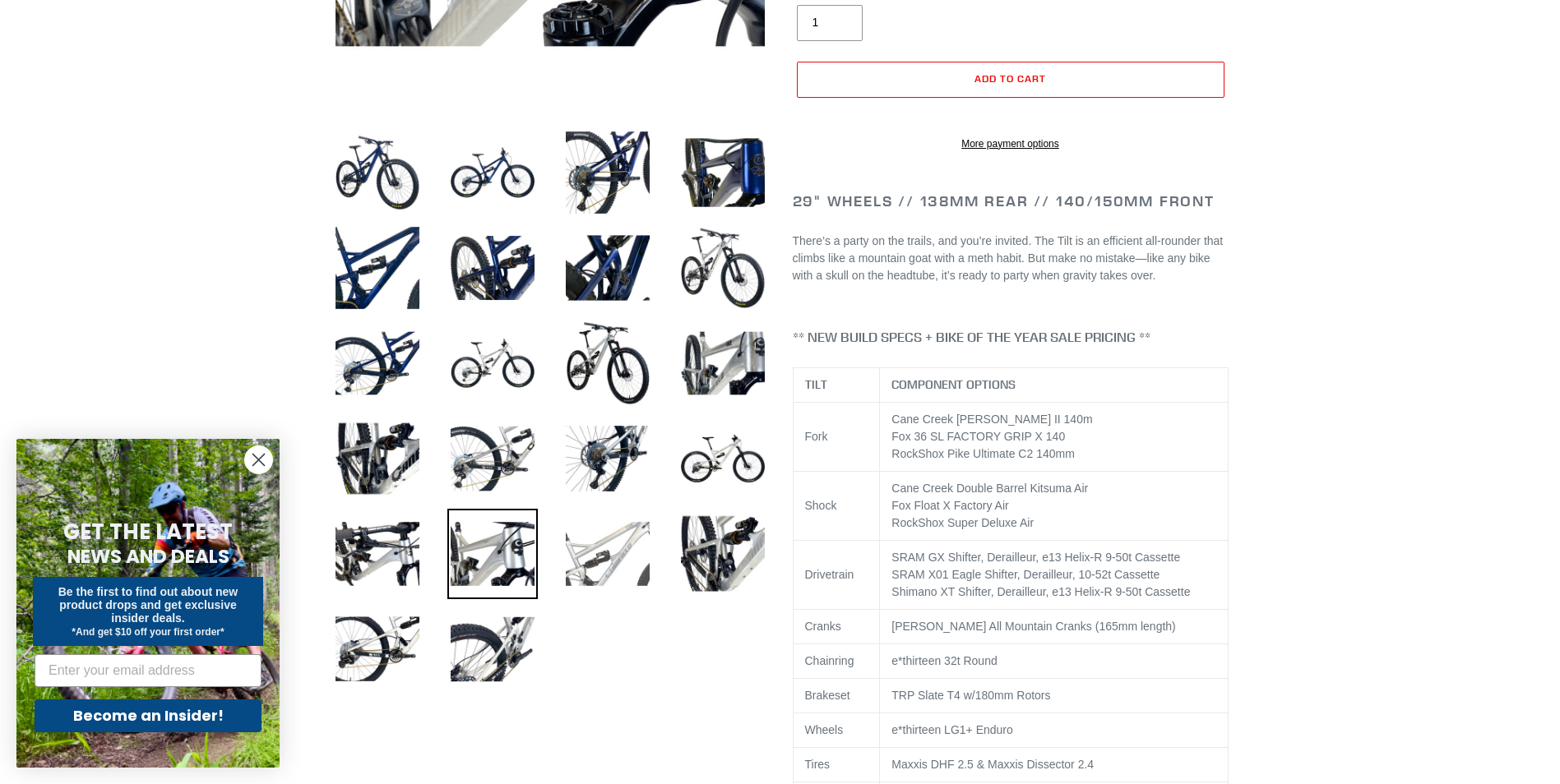
click at [603, 563] on img at bounding box center [607, 553] width 90 height 90
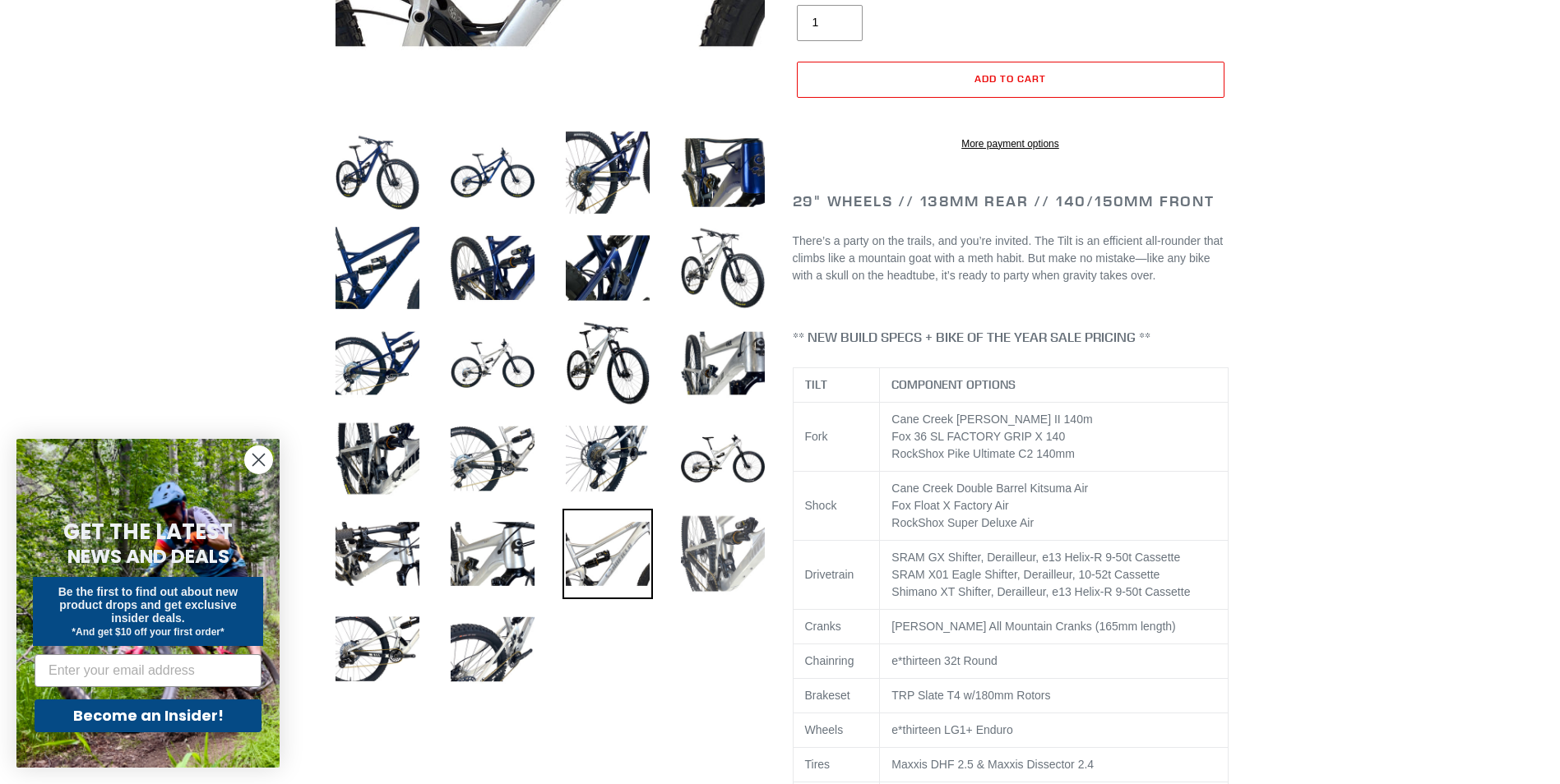
click at [715, 555] on img at bounding box center [722, 553] width 90 height 90
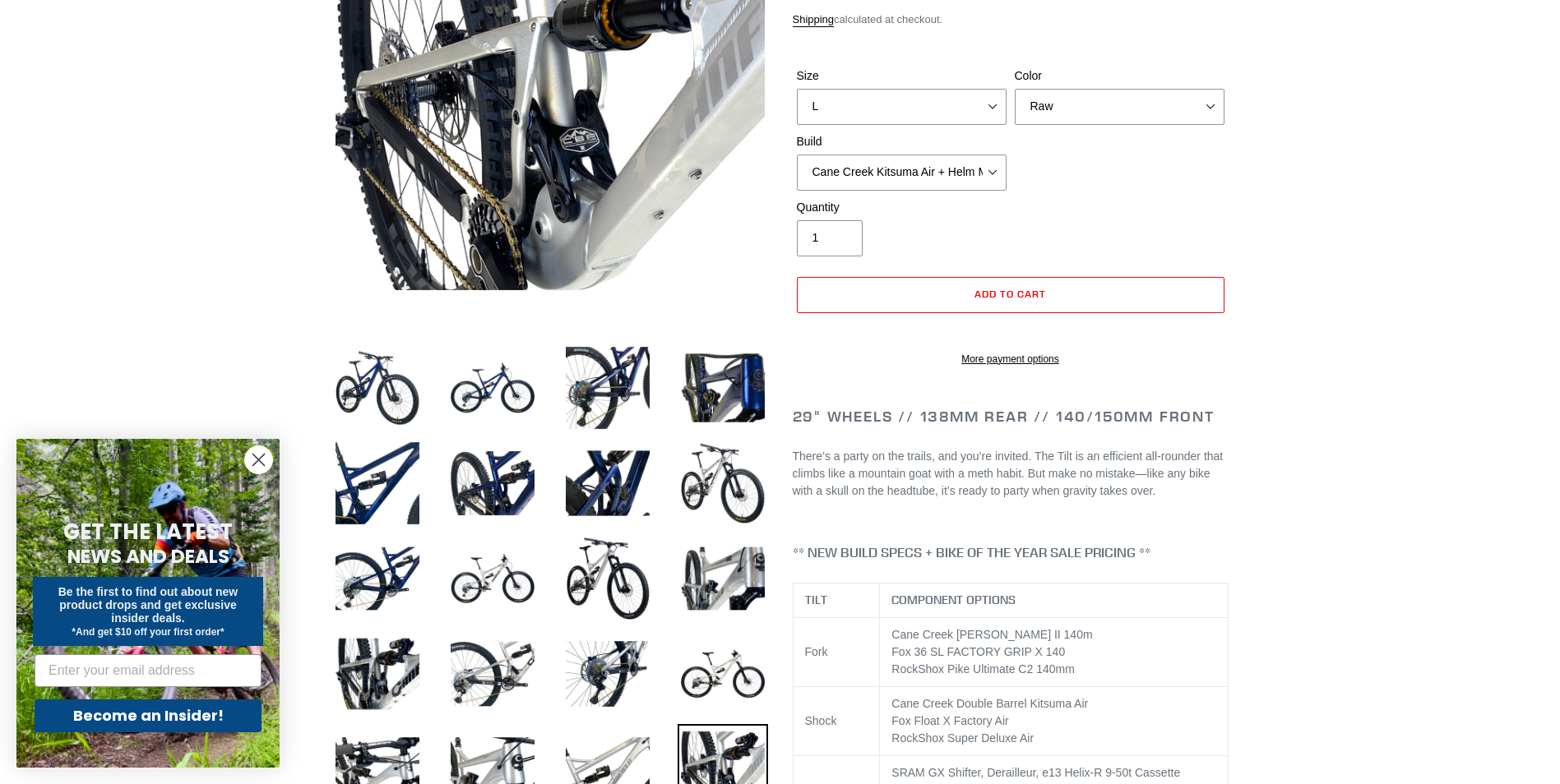
scroll to position [247, 0]
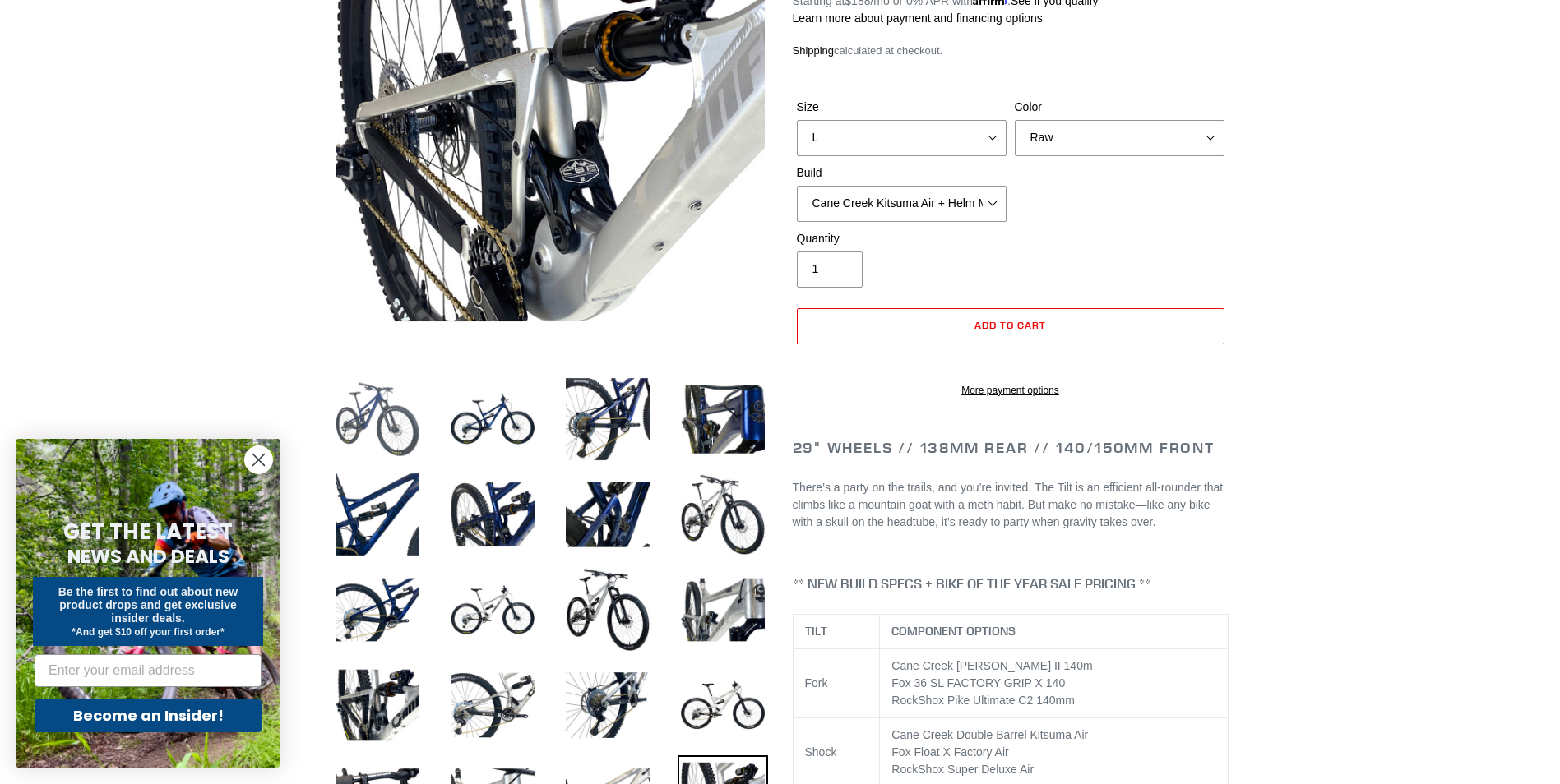
click at [365, 413] on img at bounding box center [377, 419] width 90 height 90
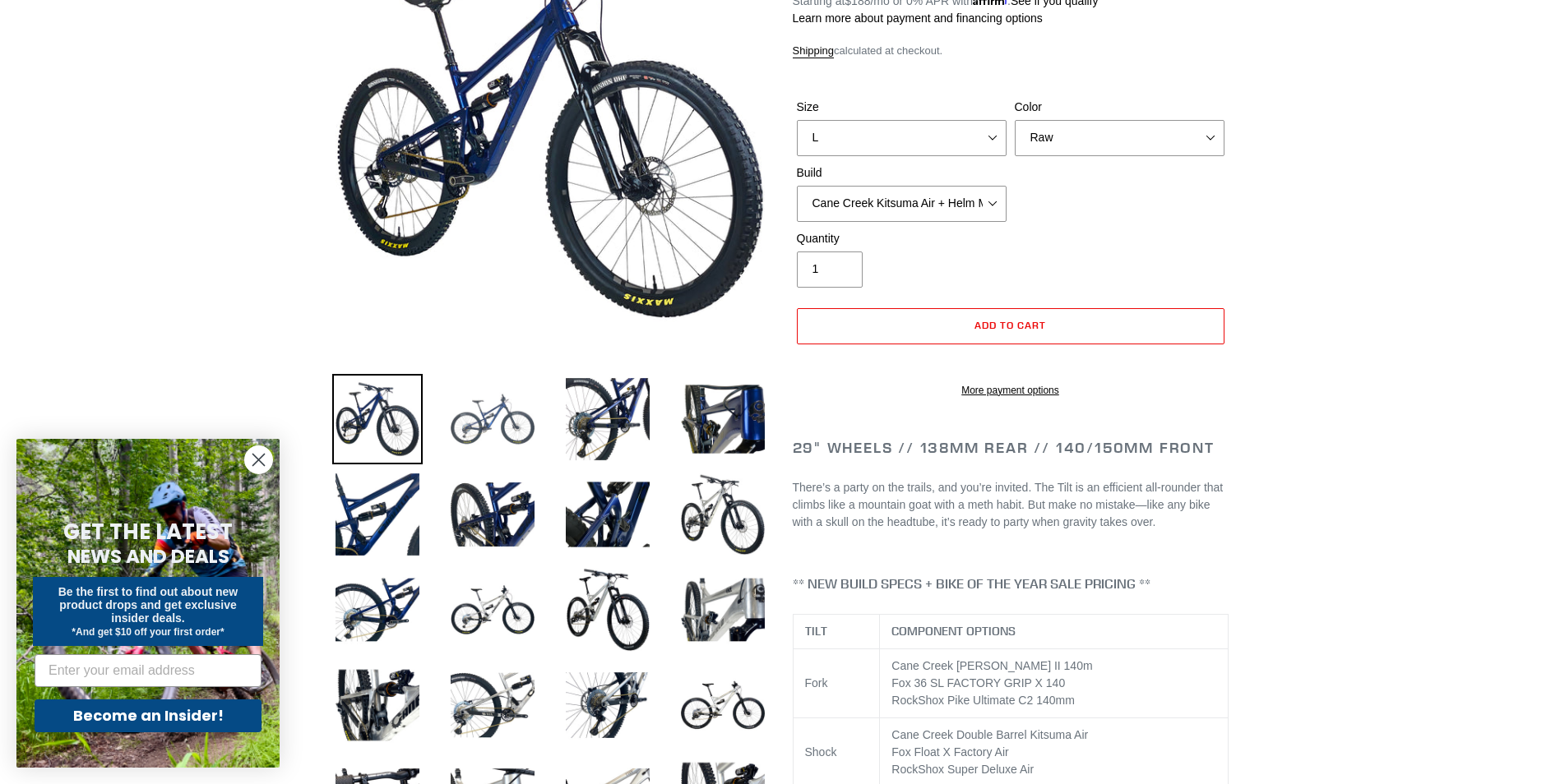
click at [486, 415] on img at bounding box center [492, 419] width 90 height 90
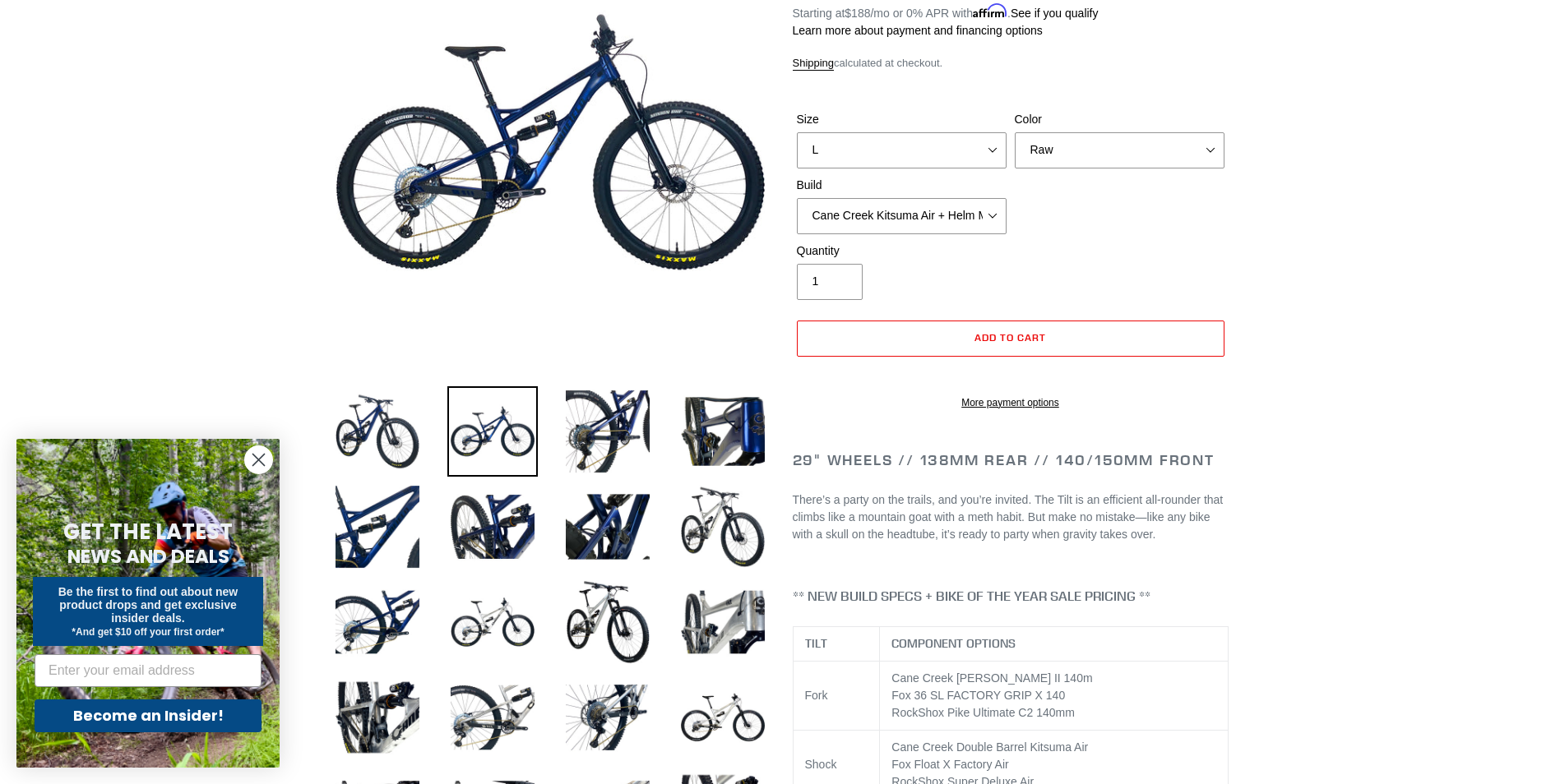
scroll to position [0, 0]
